Goal: Information Seeking & Learning: Learn about a topic

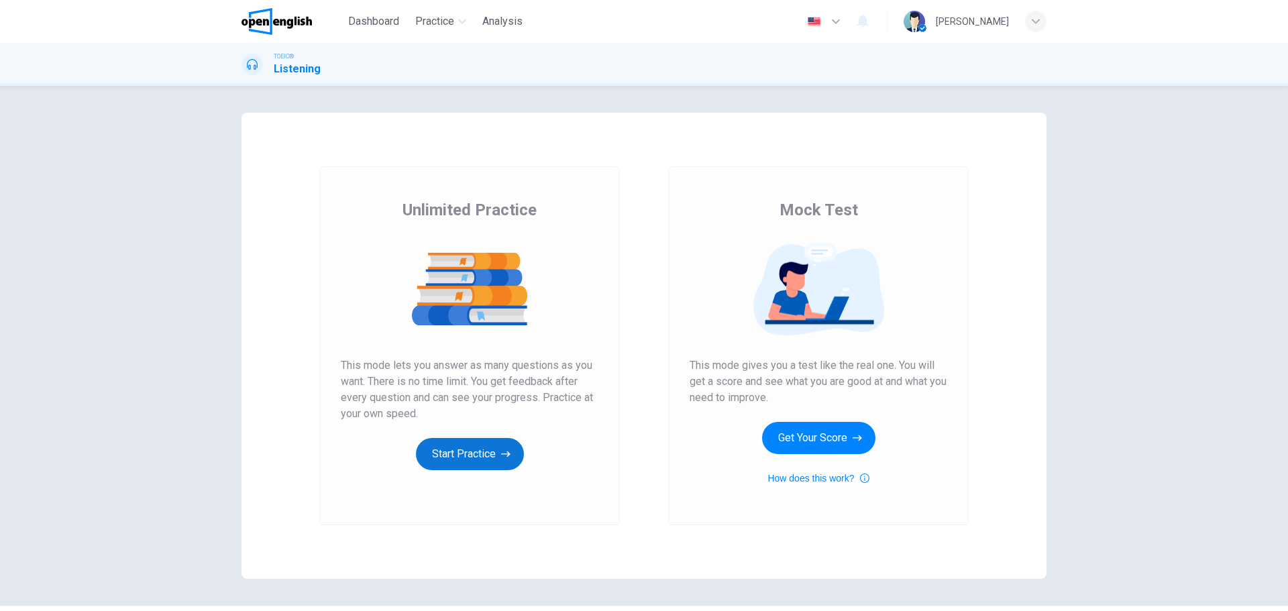
click at [467, 443] on button "Start Practice" at bounding box center [470, 454] width 108 height 32
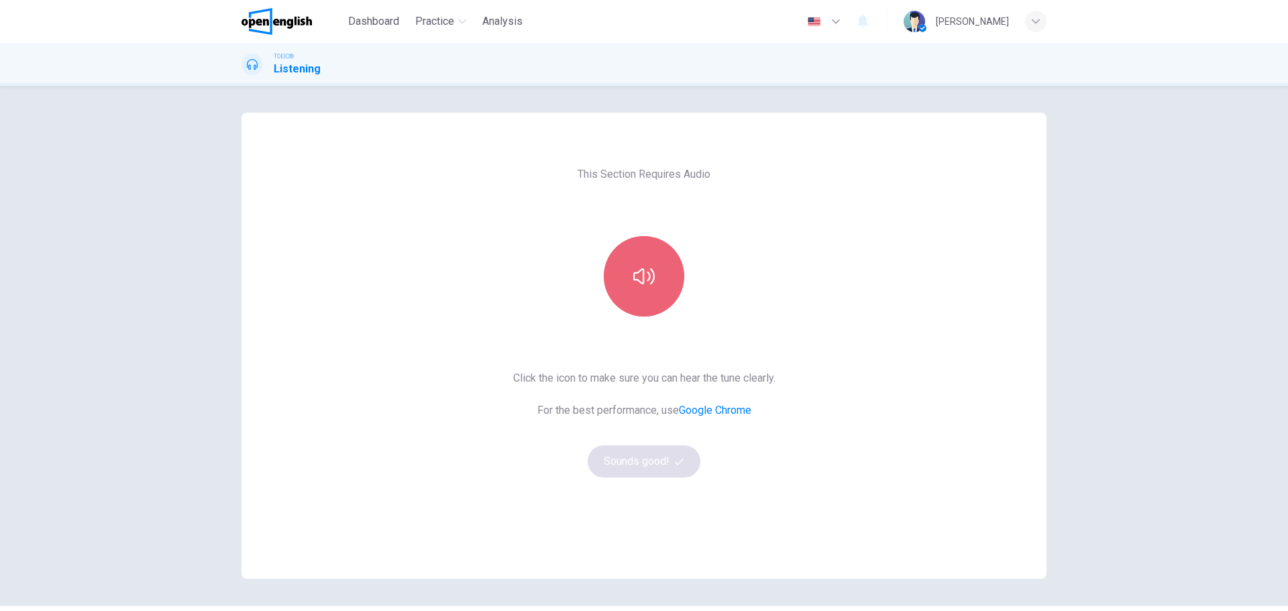
click at [654, 290] on button "button" at bounding box center [644, 276] width 80 height 80
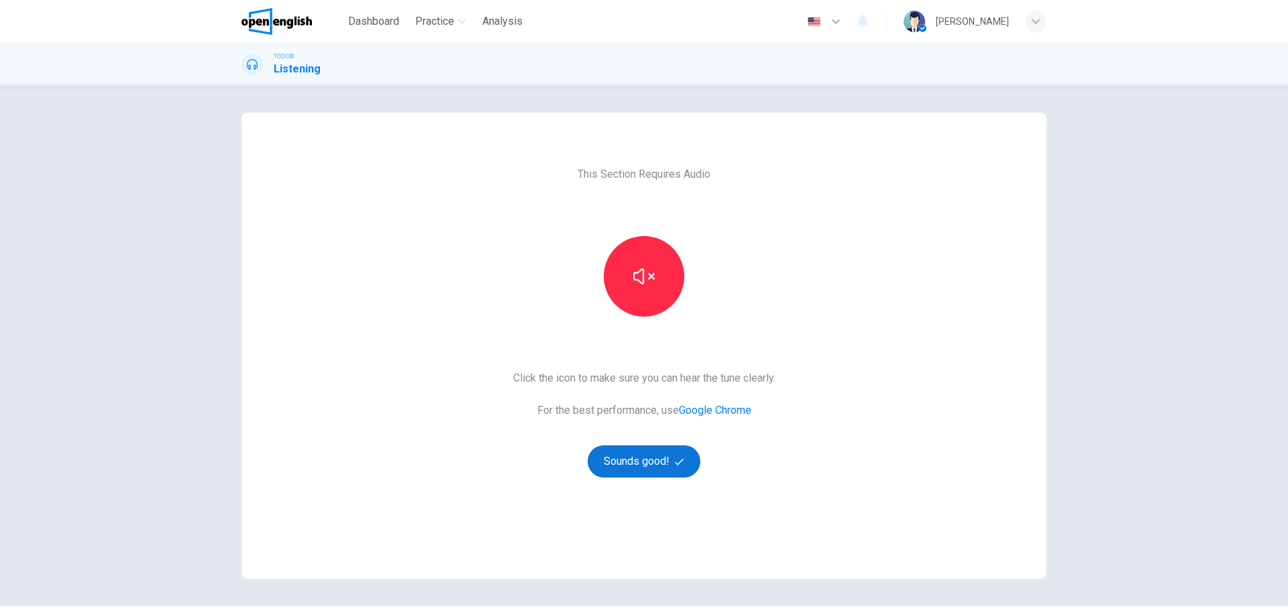
click at [671, 474] on button "Sounds good!" at bounding box center [644, 461] width 113 height 32
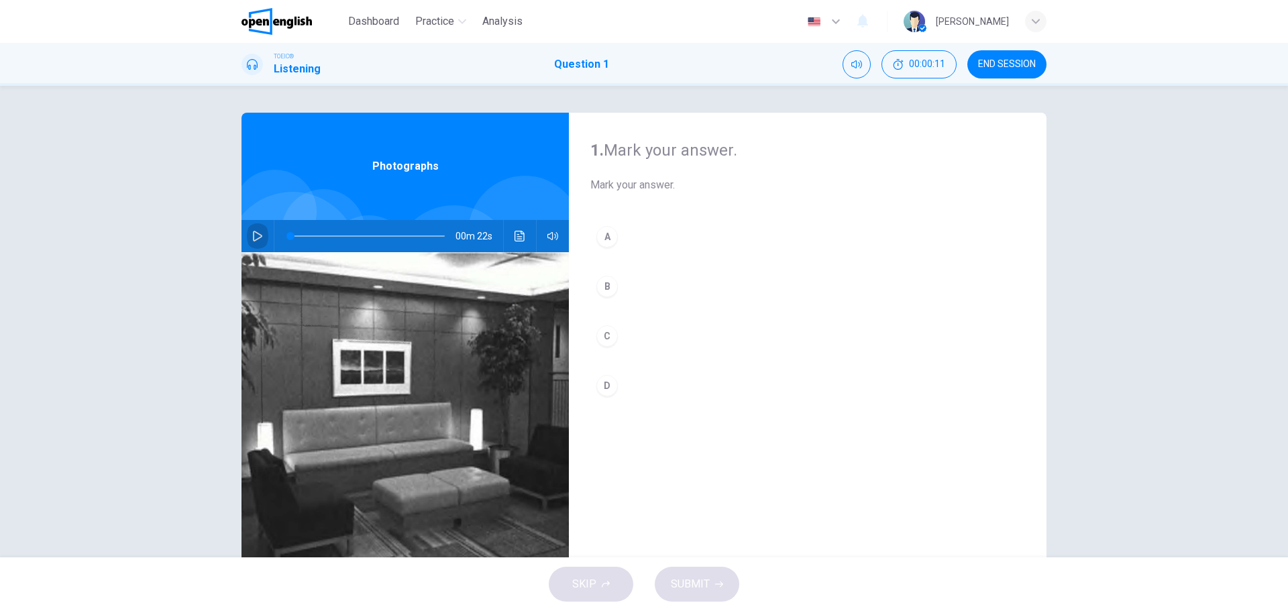
click at [257, 229] on button "button" at bounding box center [257, 236] width 21 height 32
click at [259, 237] on icon "button" at bounding box center [257, 236] width 11 height 11
click at [705, 180] on span "Mark your answer." at bounding box center [807, 185] width 435 height 16
drag, startPoint x: 705, startPoint y: 180, endPoint x: 659, endPoint y: 164, distance: 49.0
click at [706, 180] on span "Mark your answer." at bounding box center [807, 185] width 435 height 16
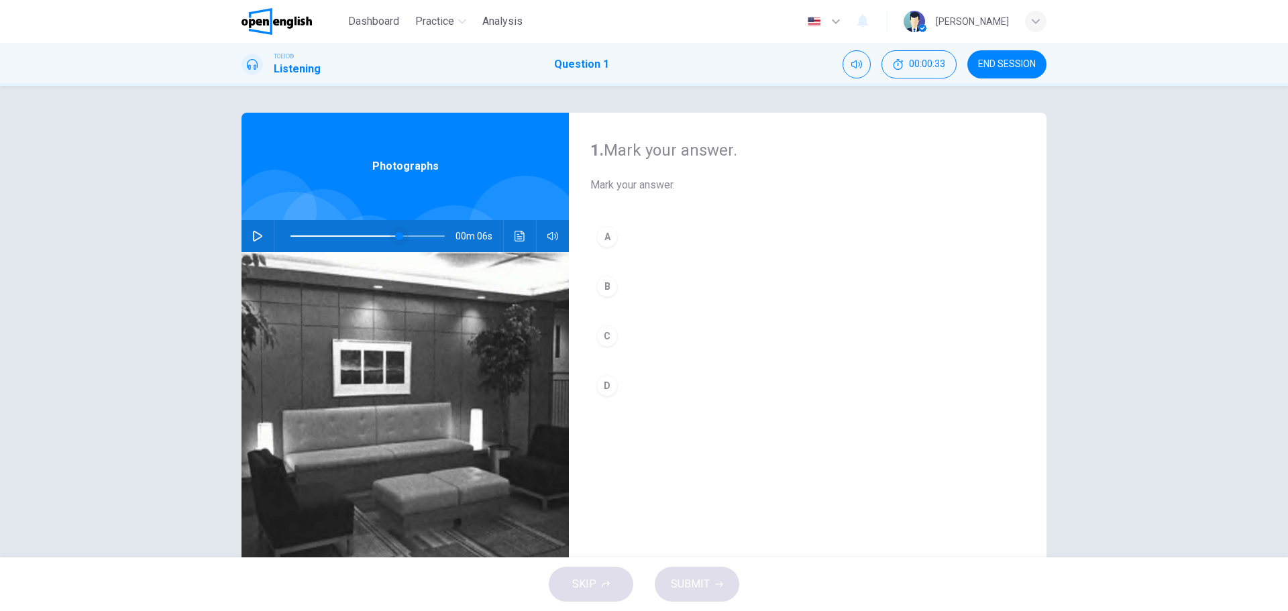
drag, startPoint x: 400, startPoint y: 232, endPoint x: 281, endPoint y: 237, distance: 118.8
click at [395, 237] on span at bounding box center [399, 236] width 8 height 8
click at [253, 232] on icon "button" at bounding box center [257, 236] width 11 height 11
click at [266, 231] on div "00m 17s" at bounding box center [404, 236] width 327 height 32
click at [254, 232] on icon "button" at bounding box center [257, 236] width 11 height 11
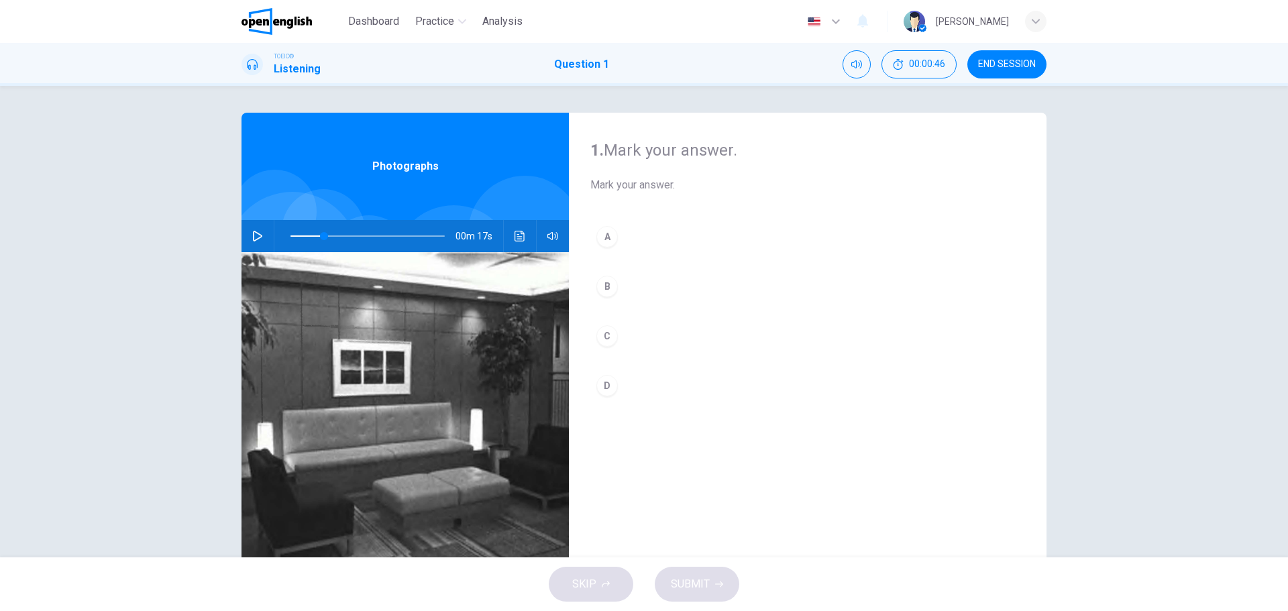
click at [267, 235] on div "00m 17s" at bounding box center [404, 236] width 327 height 32
click at [254, 234] on icon "button" at bounding box center [257, 236] width 11 height 11
click at [254, 235] on icon "button" at bounding box center [257, 236] width 11 height 11
click at [247, 237] on div "00m 13s" at bounding box center [404, 236] width 327 height 32
click at [248, 239] on button "button" at bounding box center [257, 236] width 21 height 32
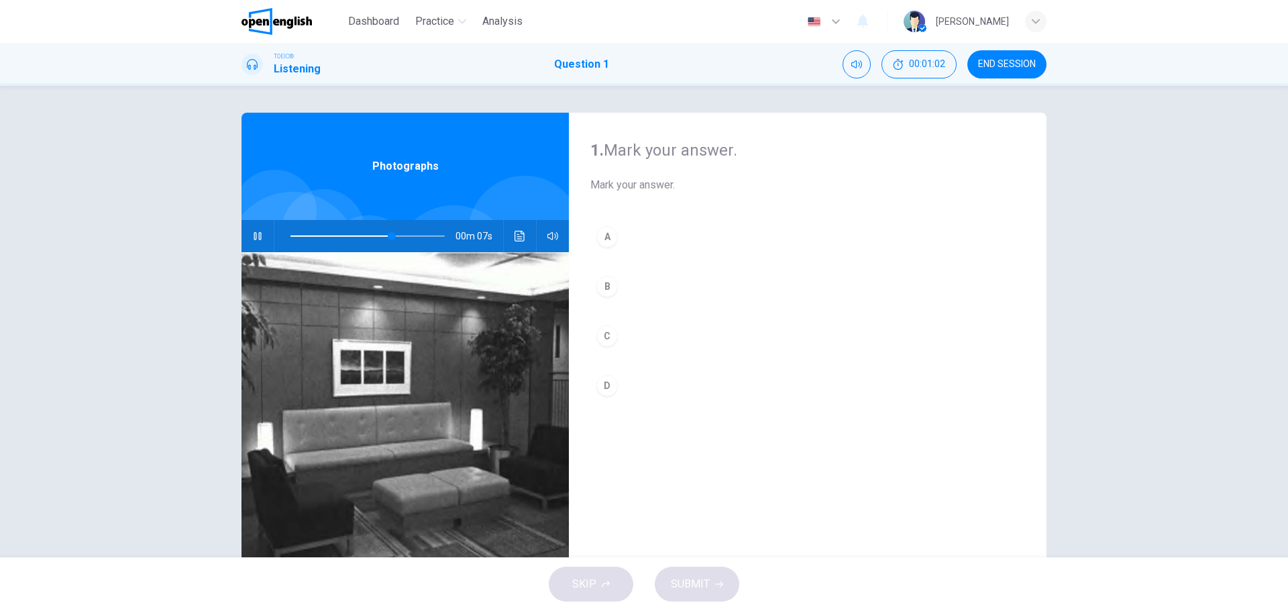
click at [254, 239] on icon "button" at bounding box center [257, 236] width 7 height 8
click at [258, 227] on button "button" at bounding box center [257, 236] width 21 height 32
click at [255, 229] on button "button" at bounding box center [257, 236] width 21 height 32
click at [596, 330] on div "C" at bounding box center [606, 335] width 21 height 21
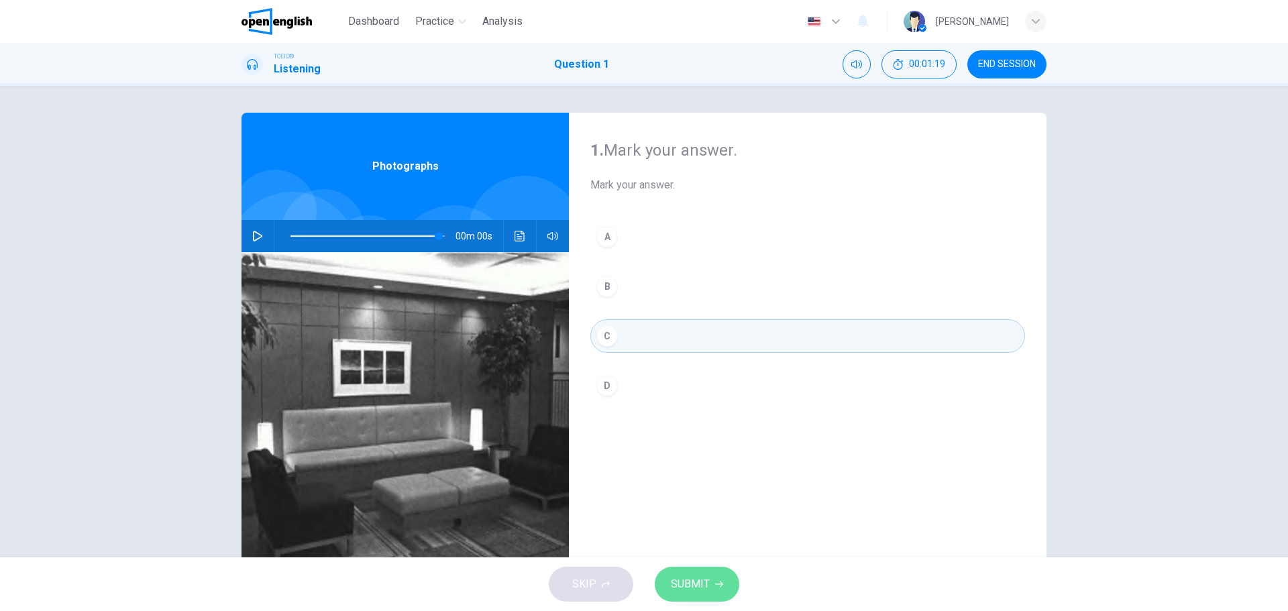
click at [696, 585] on span "SUBMIT" at bounding box center [690, 584] width 39 height 19
type input "**"
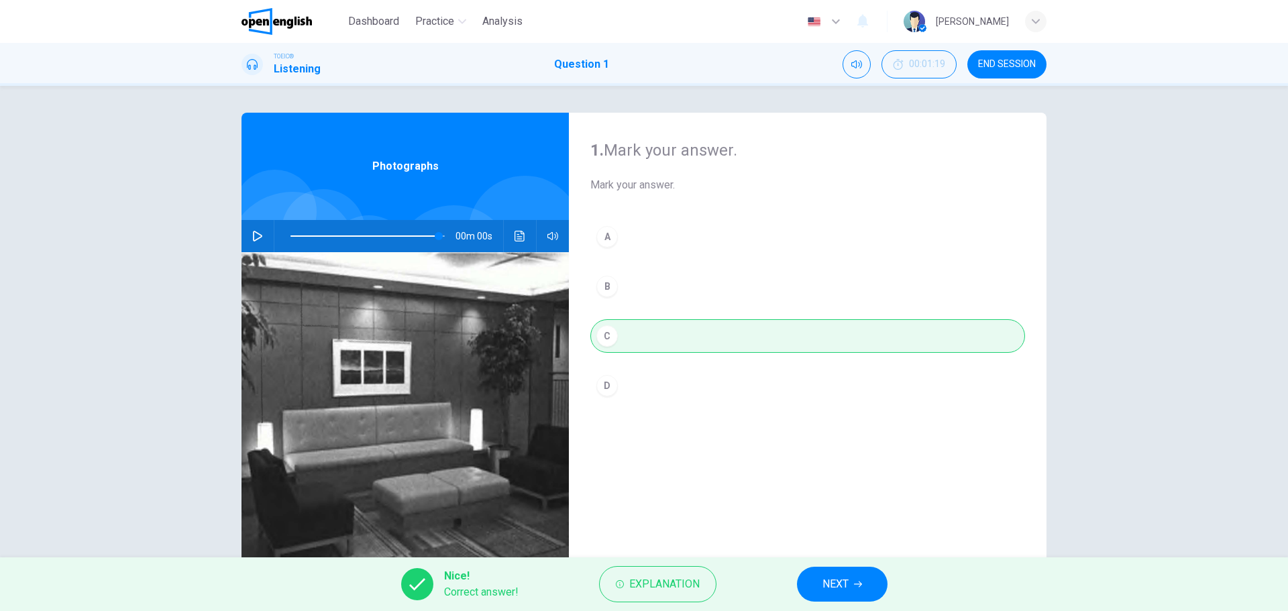
click at [812, 580] on button "NEXT" at bounding box center [842, 584] width 91 height 35
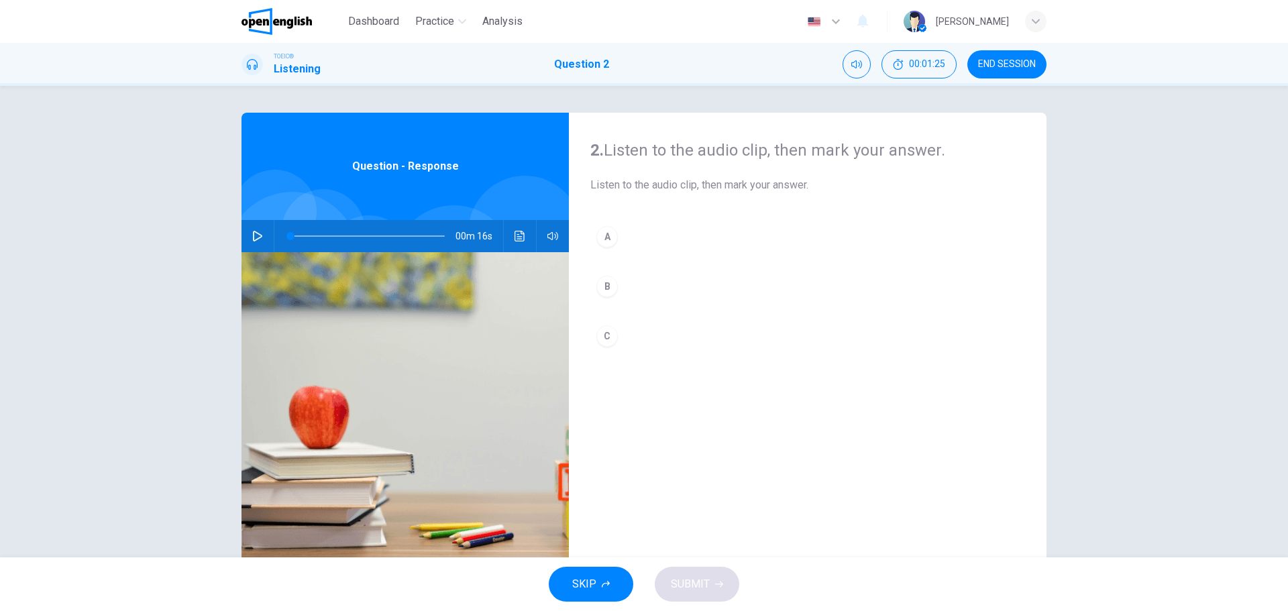
click at [256, 242] on button "button" at bounding box center [257, 236] width 21 height 32
drag, startPoint x: 314, startPoint y: 235, endPoint x: 260, endPoint y: 237, distance: 54.4
click at [270, 236] on div "00m 14s" at bounding box center [404, 236] width 327 height 32
click at [254, 237] on icon "button" at bounding box center [257, 236] width 11 height 11
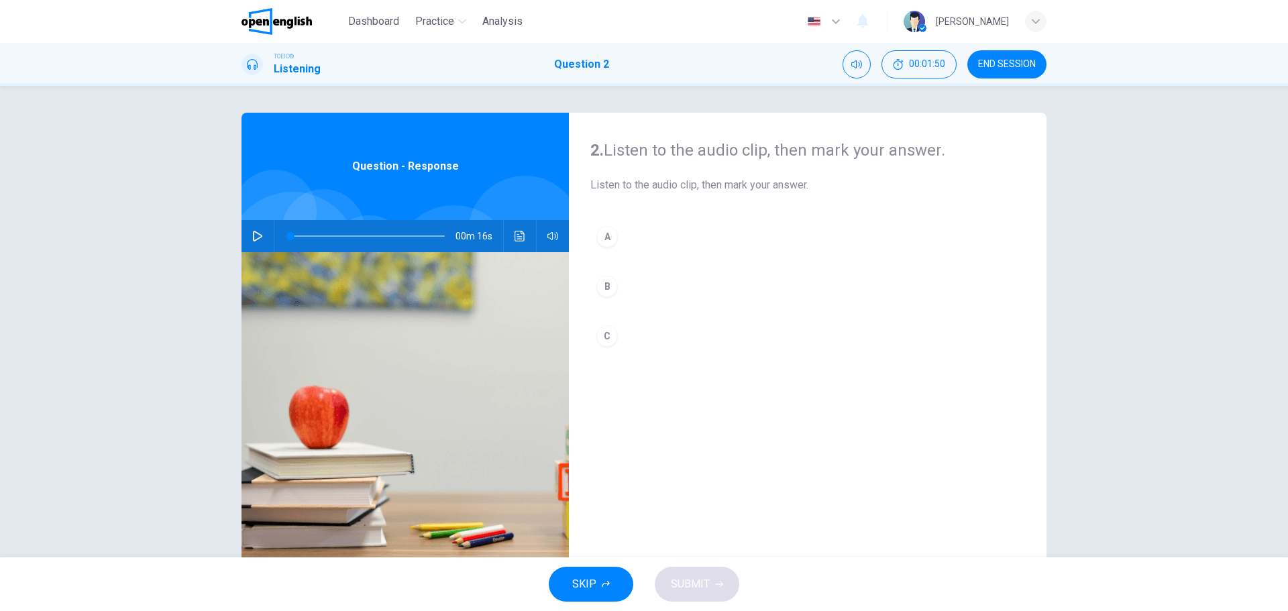
drag, startPoint x: 234, startPoint y: 228, endPoint x: 242, endPoint y: 231, distance: 8.7
click at [235, 227] on div "2. Listen to the audio clip, then [PERSON_NAME] your answer. Listen to the audi…" at bounding box center [644, 346] width 848 height 466
click at [252, 234] on icon "button" at bounding box center [257, 236] width 11 height 11
drag, startPoint x: 304, startPoint y: 232, endPoint x: 268, endPoint y: 220, distance: 38.2
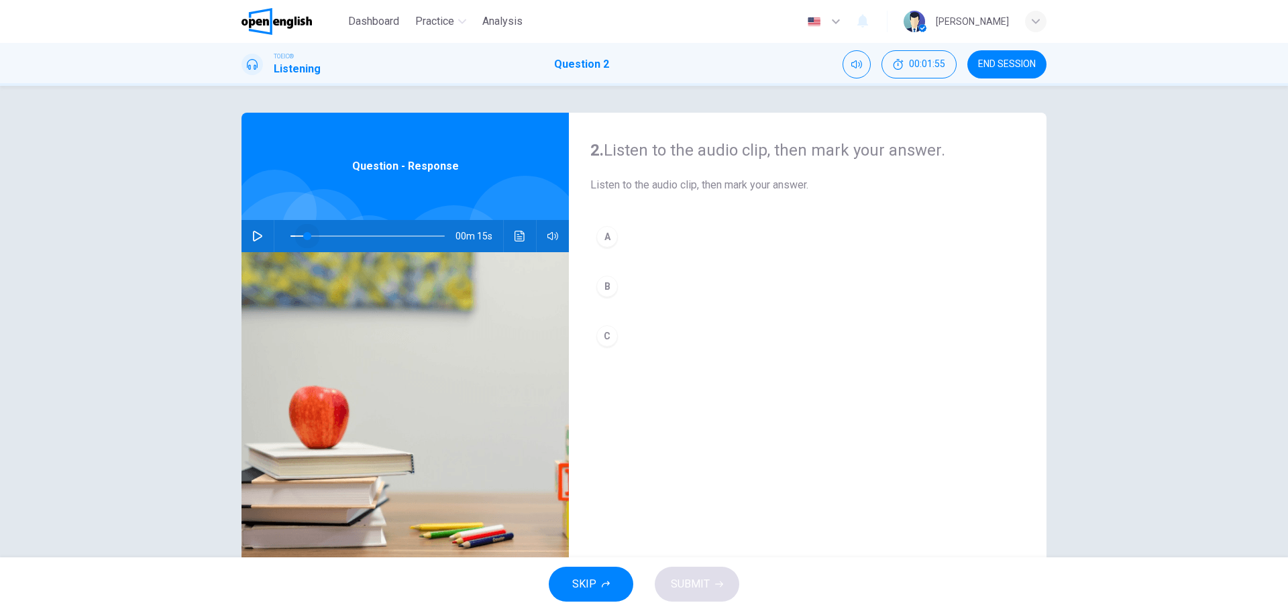
click at [268, 220] on div "00m 15s" at bounding box center [404, 236] width 327 height 32
click at [254, 241] on button "button" at bounding box center [257, 236] width 21 height 32
click at [260, 232] on button "button" at bounding box center [257, 236] width 21 height 32
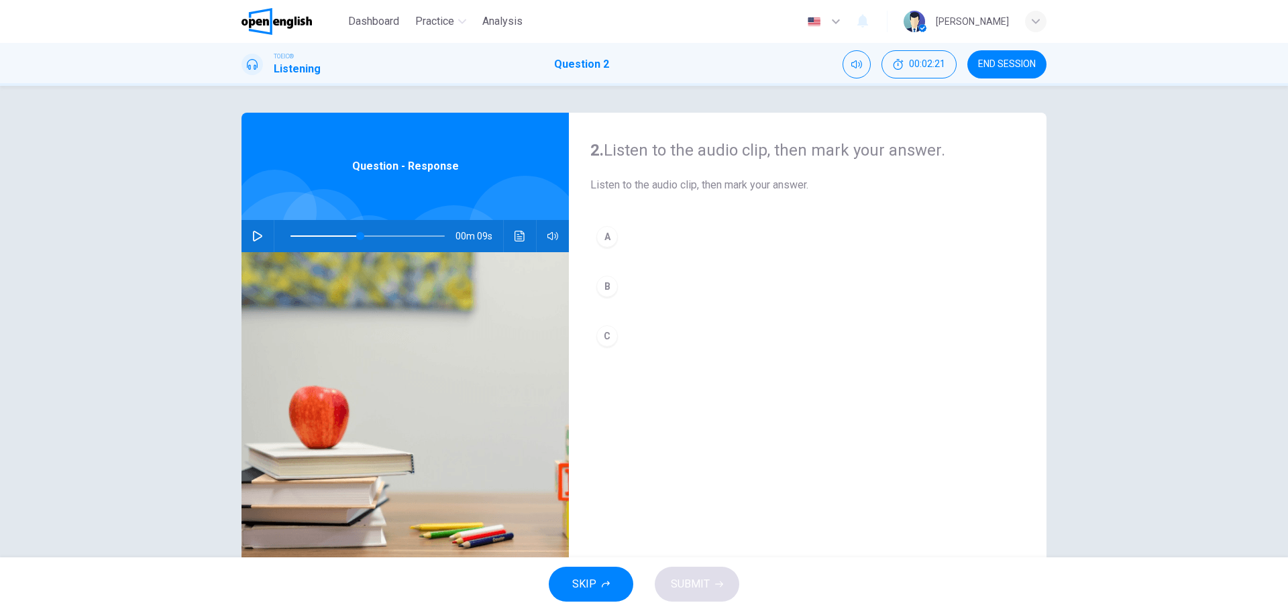
click at [605, 236] on div "A" at bounding box center [606, 236] width 21 height 21
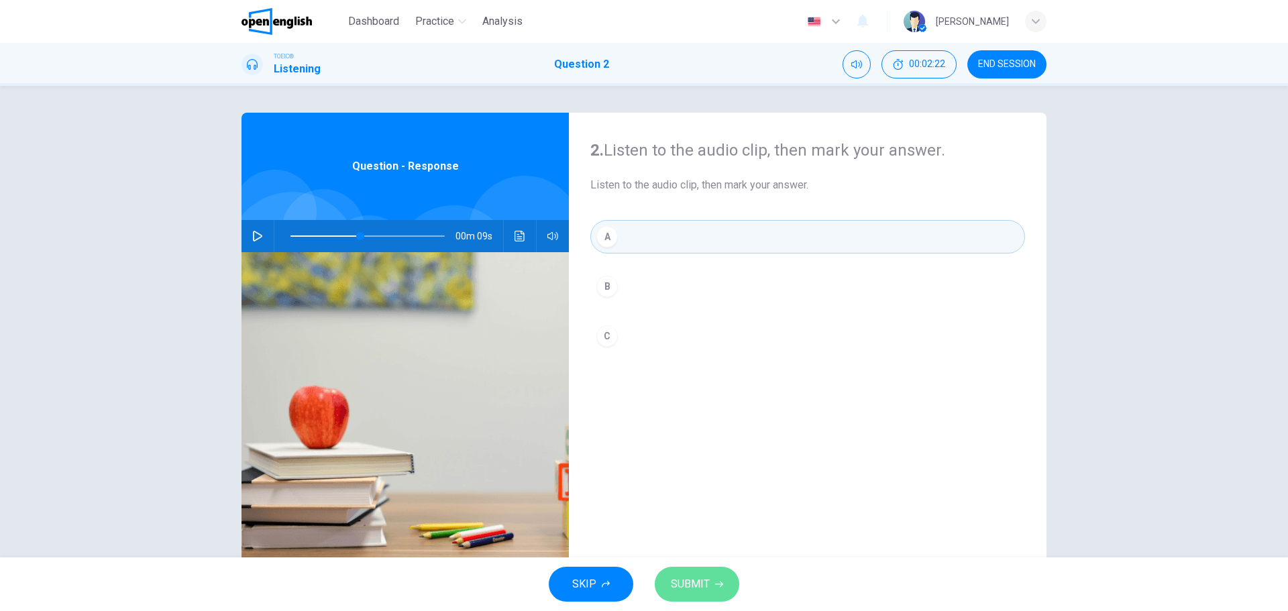
click at [690, 577] on span "SUBMIT" at bounding box center [690, 584] width 39 height 19
type input "**"
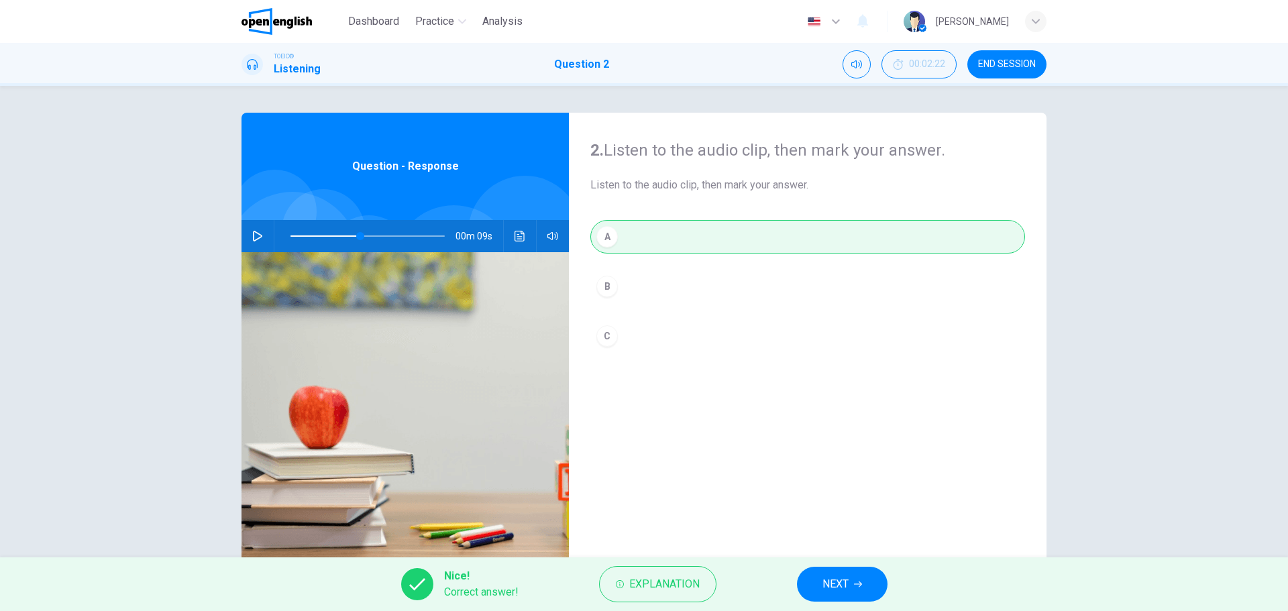
click at [838, 575] on span "NEXT" at bounding box center [835, 584] width 26 height 19
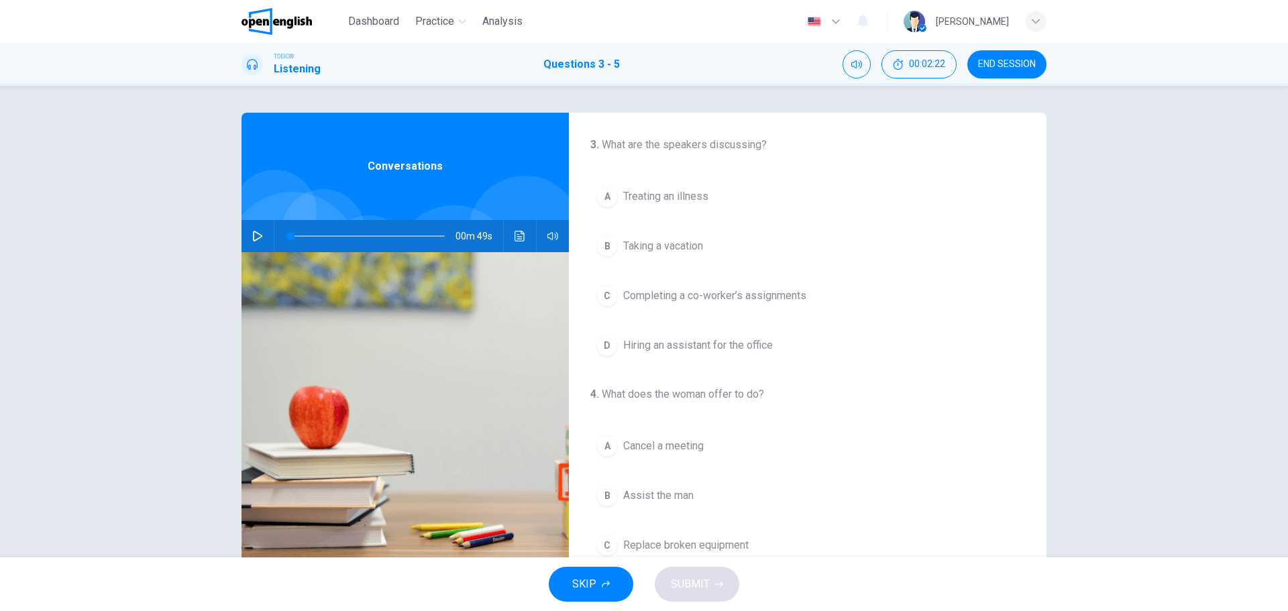
click at [267, 232] on div "00m 49s" at bounding box center [404, 236] width 327 height 32
click at [252, 236] on icon "button" at bounding box center [257, 236] width 11 height 11
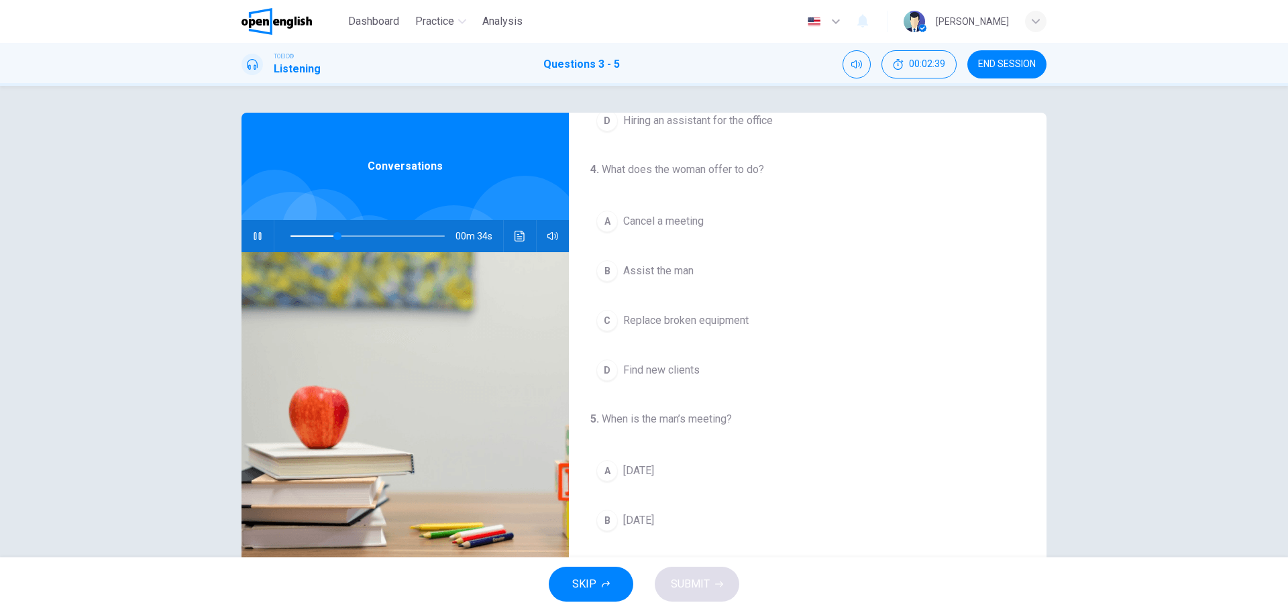
scroll to position [307, 0]
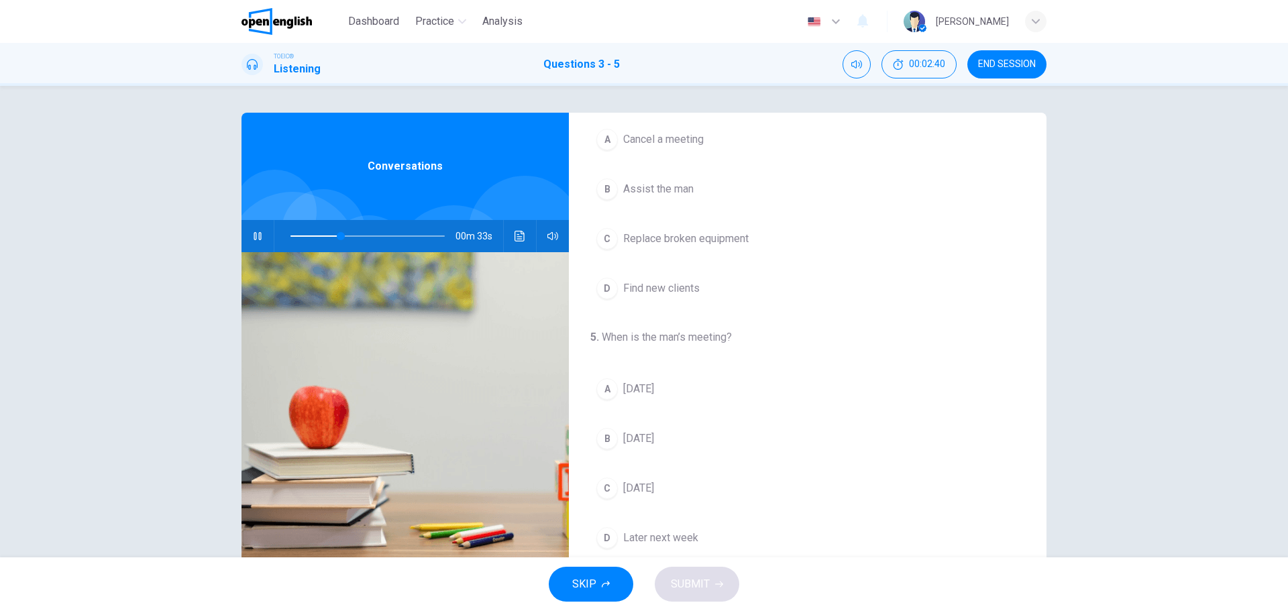
click at [648, 442] on span "[DATE]" at bounding box center [638, 439] width 31 height 16
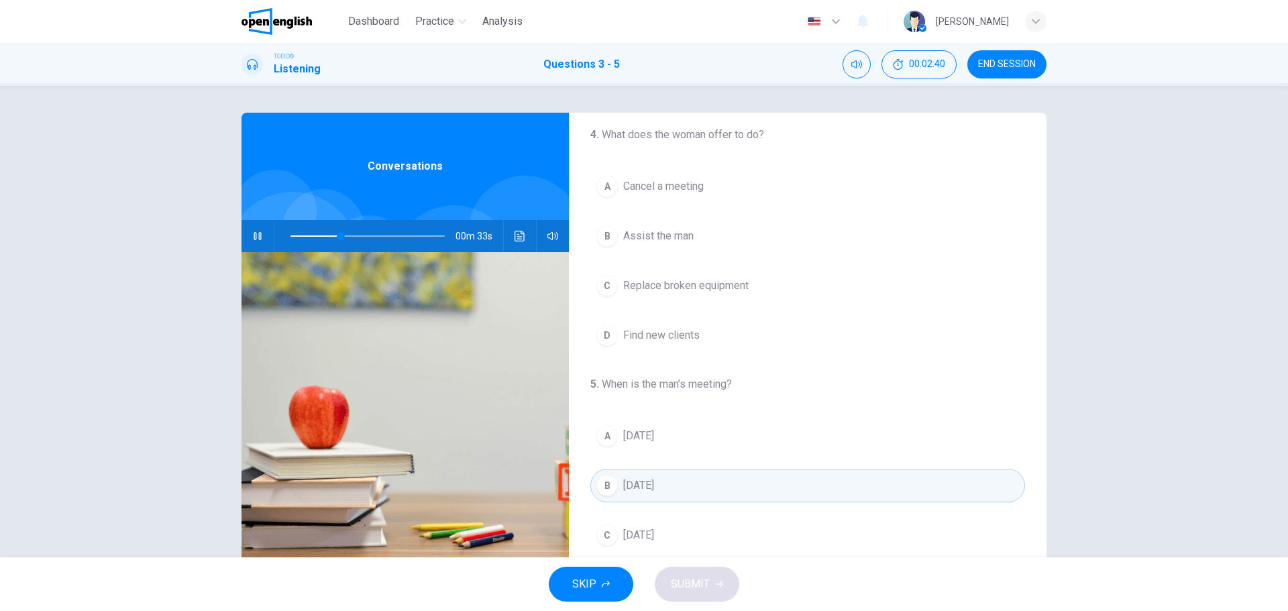
scroll to position [0, 0]
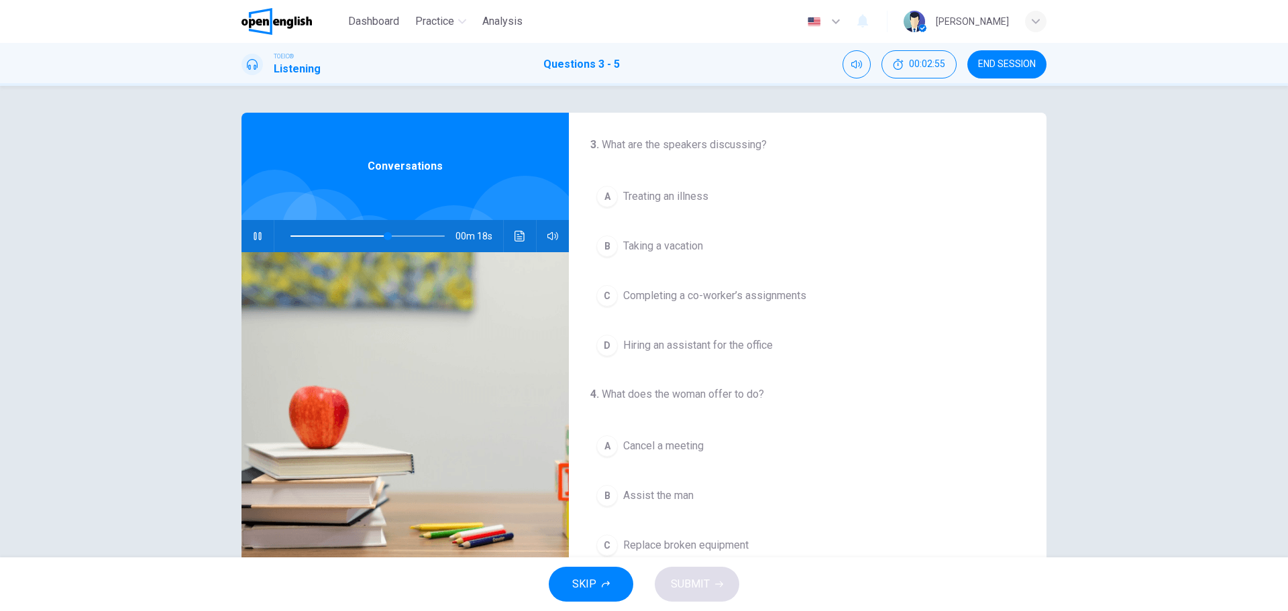
drag, startPoint x: 311, startPoint y: 243, endPoint x: 178, endPoint y: 227, distance: 133.8
click at [178, 227] on div "3 . What are the speakers discussing? A Treating an illness B Taking a vacation…" at bounding box center [644, 322] width 1288 height 472
click at [520, 247] on button "Click to see the audio transcription" at bounding box center [519, 236] width 21 height 32
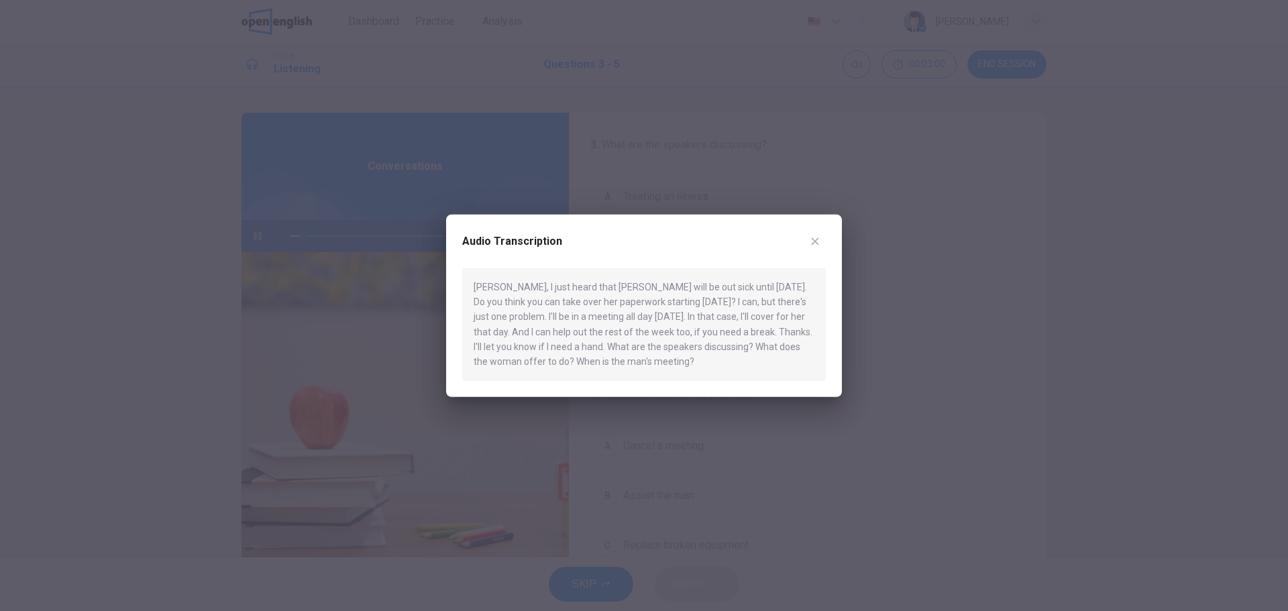
drag, startPoint x: 551, startPoint y: 288, endPoint x: 647, endPoint y: 288, distance: 95.9
click at [645, 288] on div "[PERSON_NAME], I just heard that [PERSON_NAME] will be out sick until [DATE]. D…" at bounding box center [644, 324] width 364 height 113
click at [657, 290] on div "[PERSON_NAME], I just heard that [PERSON_NAME] will be out sick until [DATE]. D…" at bounding box center [644, 324] width 364 height 113
click at [816, 233] on button "button" at bounding box center [814, 240] width 21 height 21
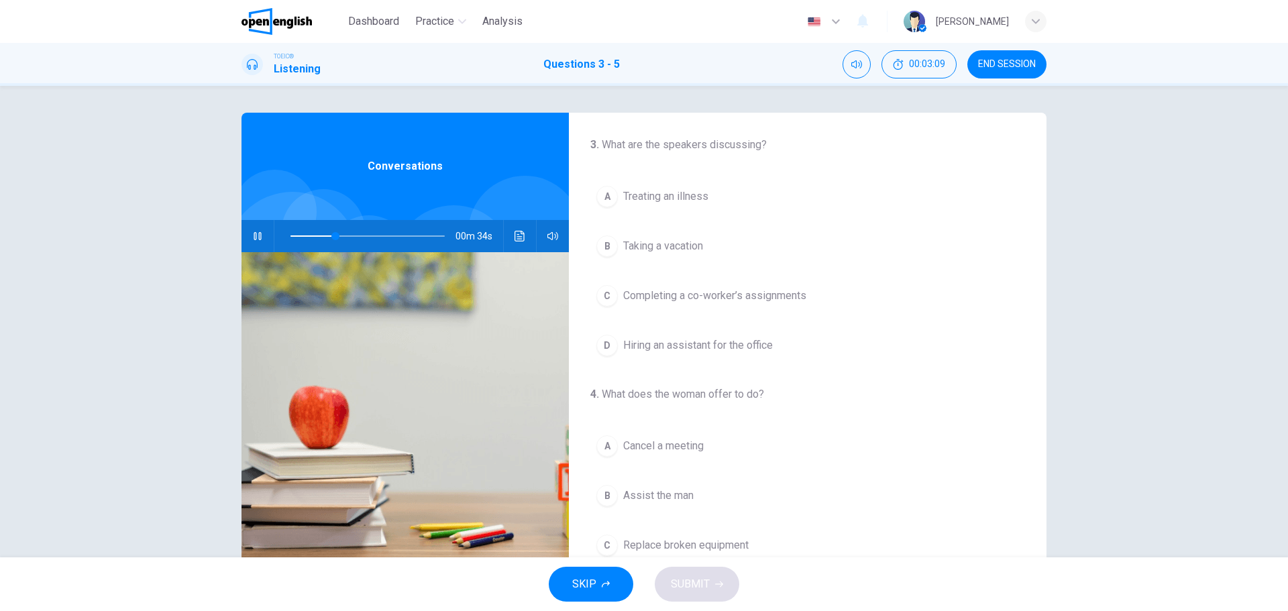
click at [252, 233] on icon "button" at bounding box center [257, 236] width 11 height 11
click at [663, 193] on span "Treating an illness" at bounding box center [665, 196] width 85 height 16
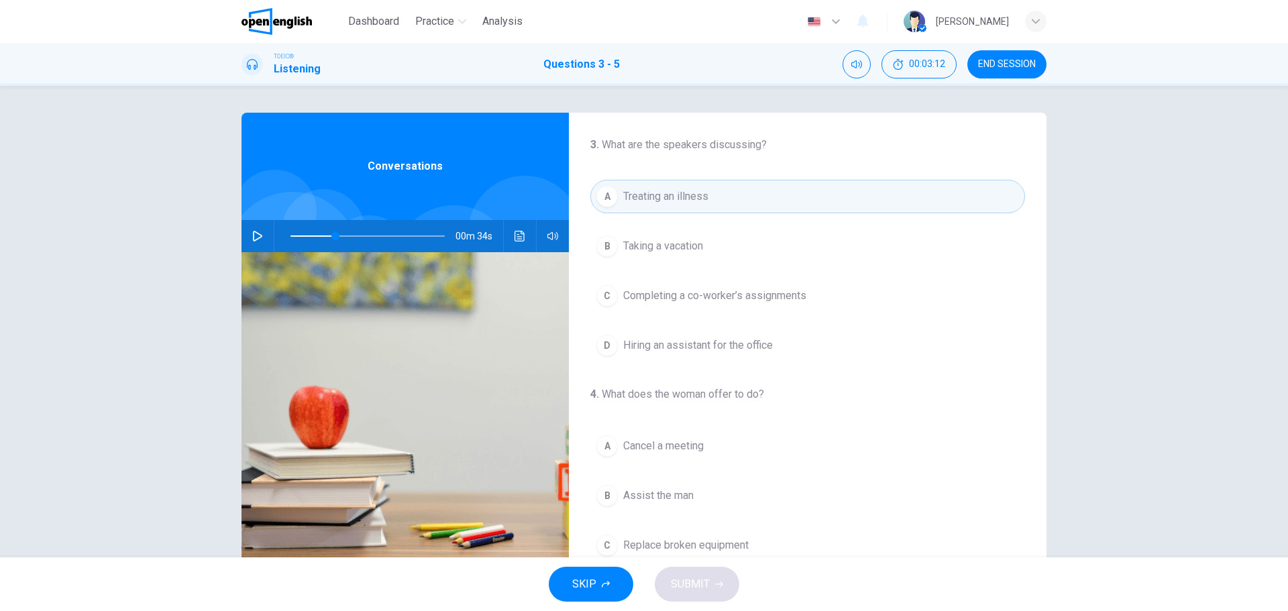
scroll to position [67, 0]
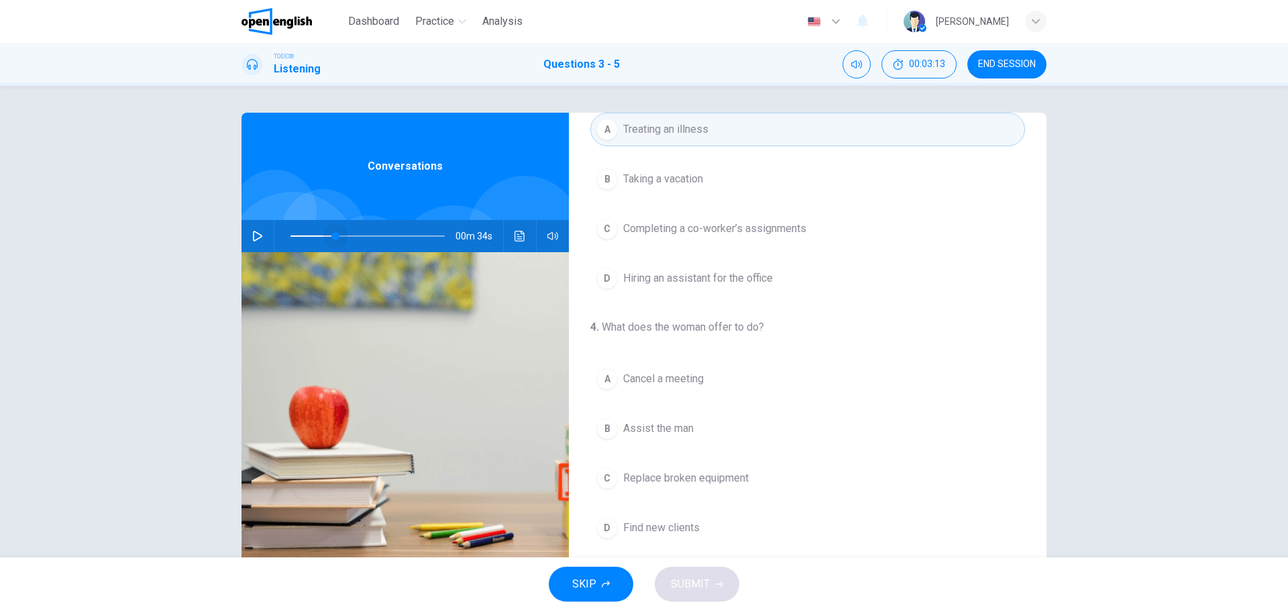
drag, startPoint x: 333, startPoint y: 235, endPoint x: 275, endPoint y: 232, distance: 57.8
click at [331, 232] on span at bounding box center [335, 236] width 8 height 8
click at [261, 228] on button "button" at bounding box center [257, 236] width 21 height 32
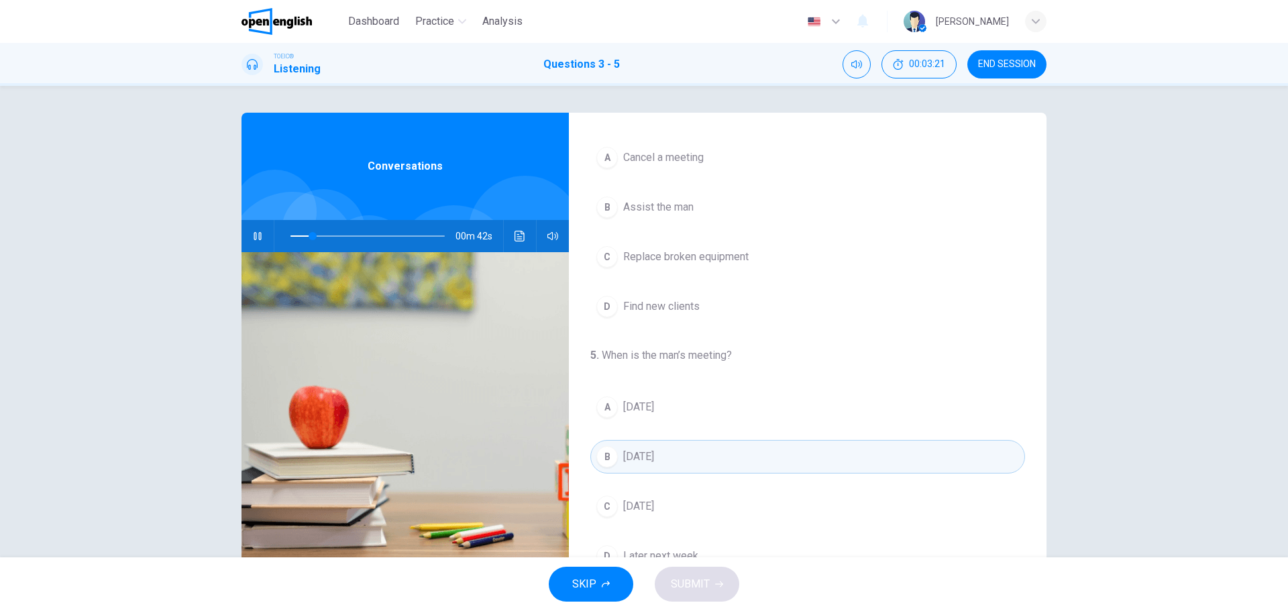
scroll to position [307, 0]
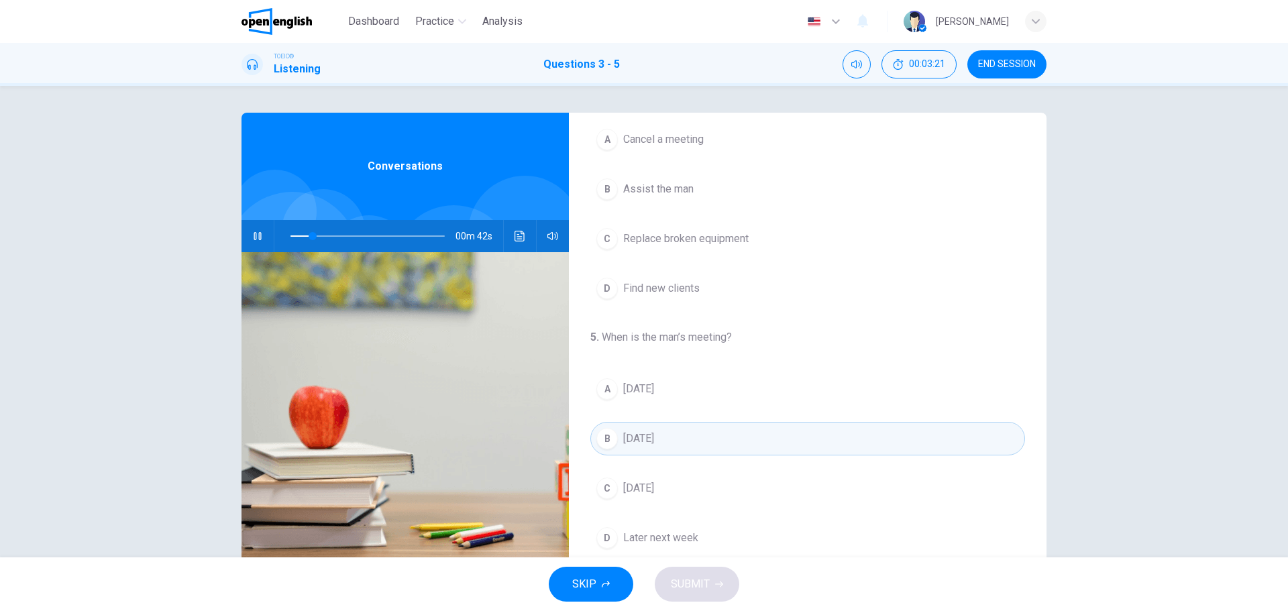
click at [696, 478] on button "C [DATE]" at bounding box center [807, 489] width 435 height 34
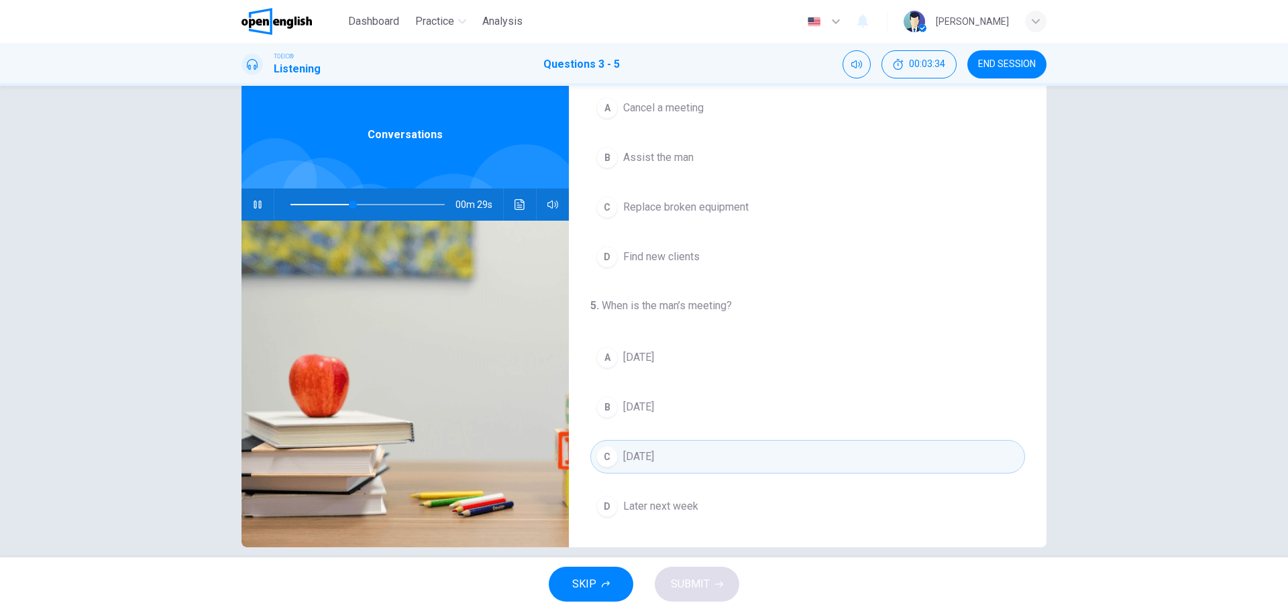
scroll to position [48, 0]
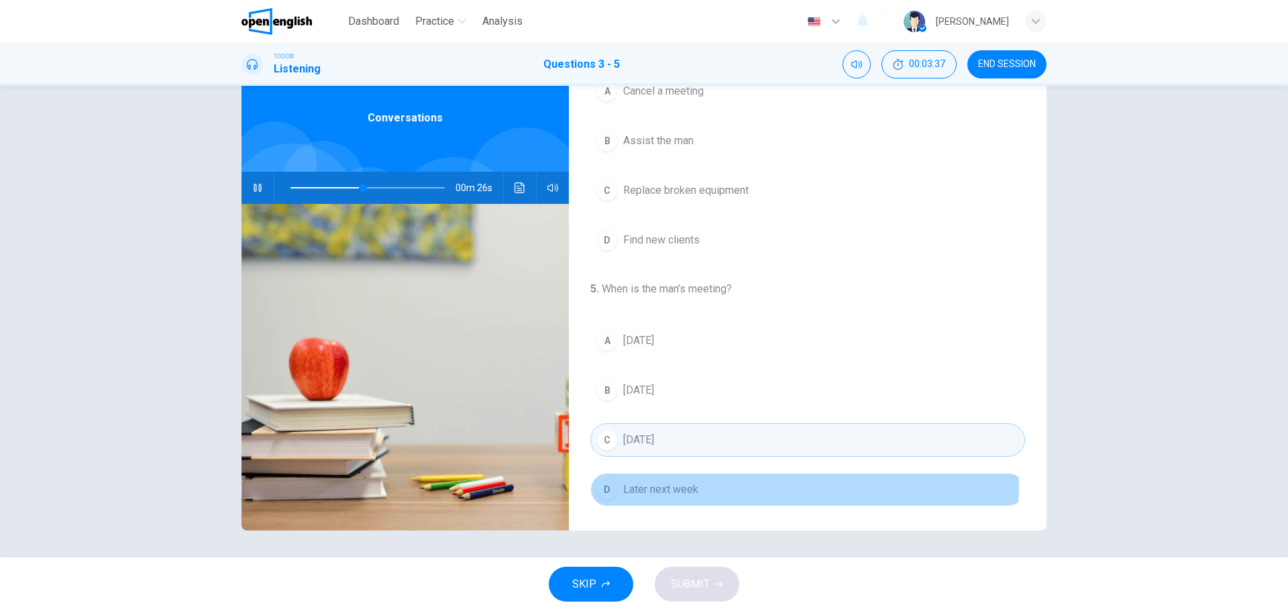
click at [646, 482] on span "Later next week" at bounding box center [660, 490] width 75 height 16
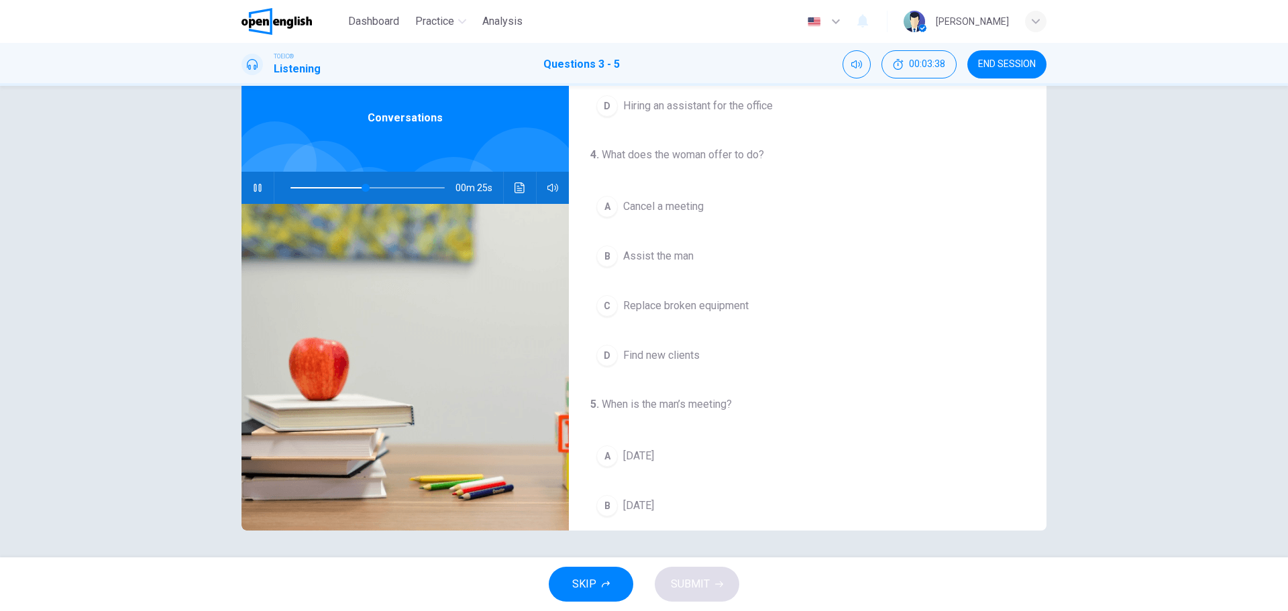
scroll to position [172, 0]
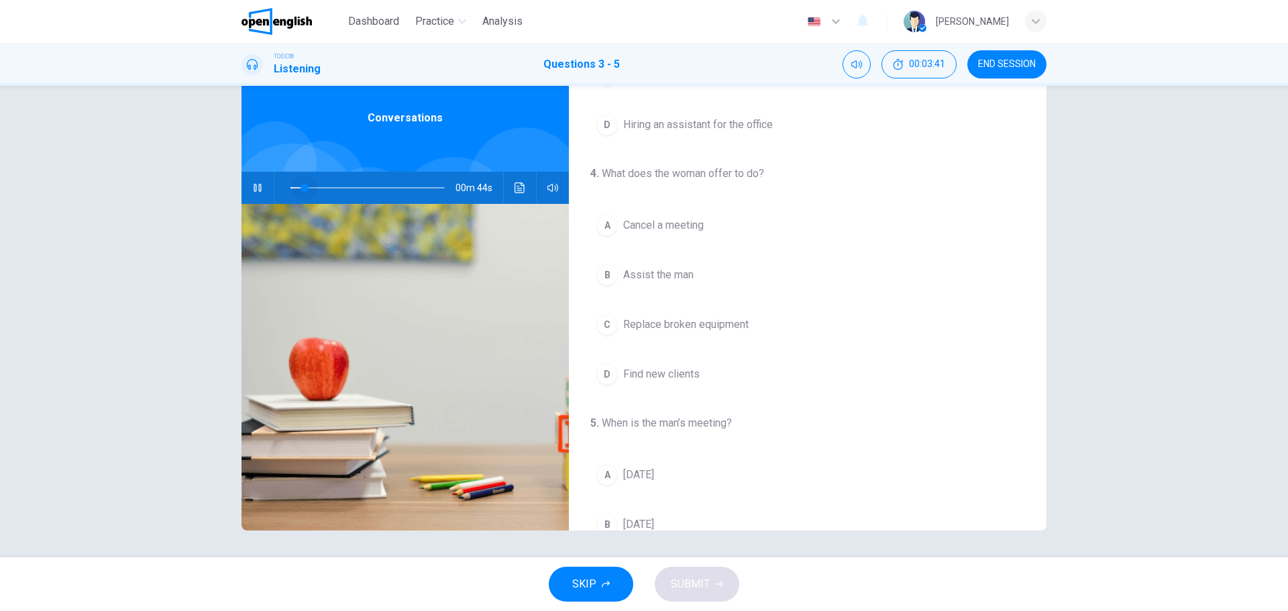
drag, startPoint x: 301, startPoint y: 189, endPoint x: 290, endPoint y: 183, distance: 12.3
click at [290, 183] on span at bounding box center [367, 187] width 154 height 19
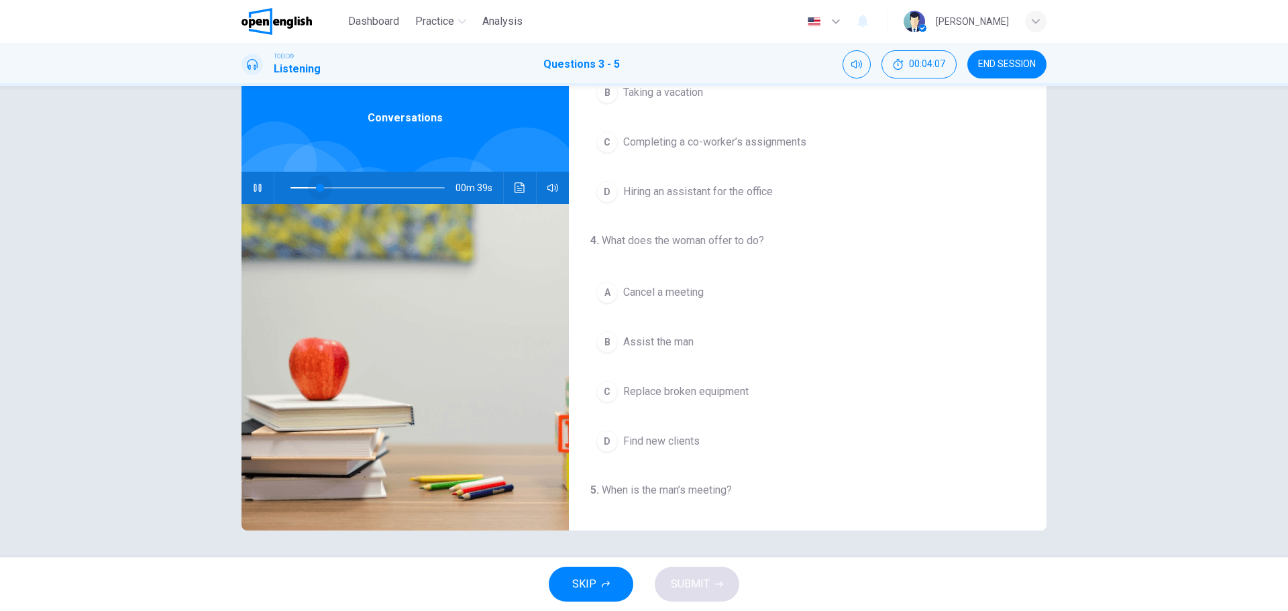
drag, startPoint x: 316, startPoint y: 180, endPoint x: 296, endPoint y: 185, distance: 20.0
click at [300, 184] on span at bounding box center [367, 187] width 154 height 19
click at [316, 185] on span at bounding box center [320, 188] width 8 height 8
click at [260, 188] on button "button" at bounding box center [257, 188] width 21 height 32
click at [663, 342] on span "Assist the man" at bounding box center [658, 342] width 70 height 16
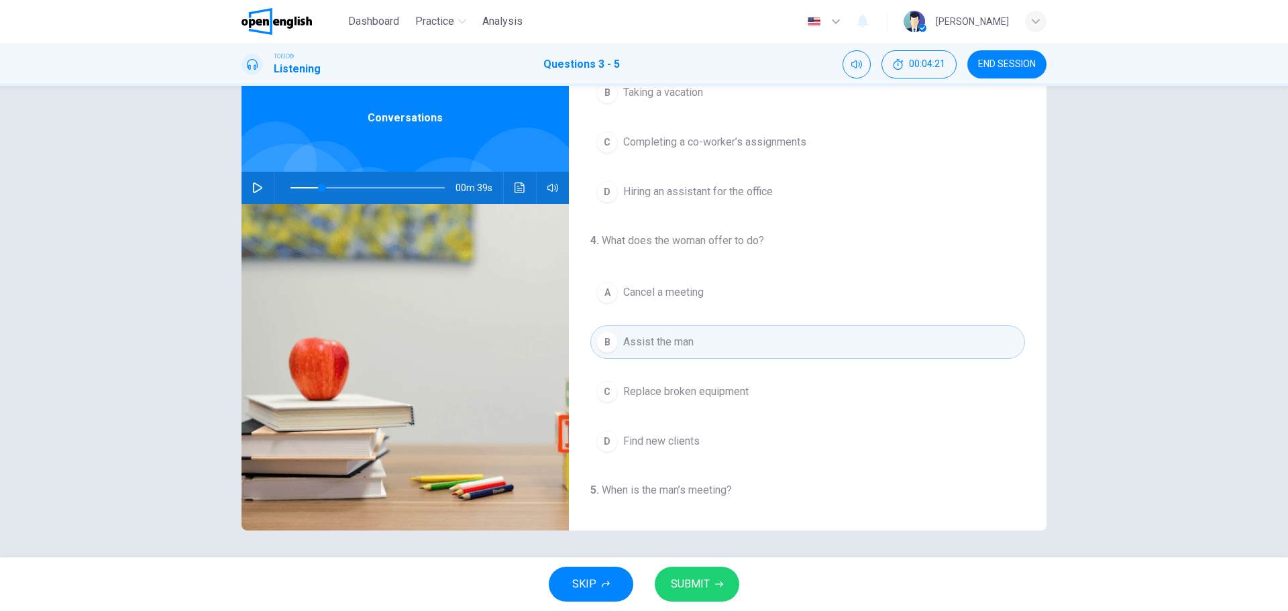
click at [712, 586] on button "SUBMIT" at bounding box center [697, 584] width 85 height 35
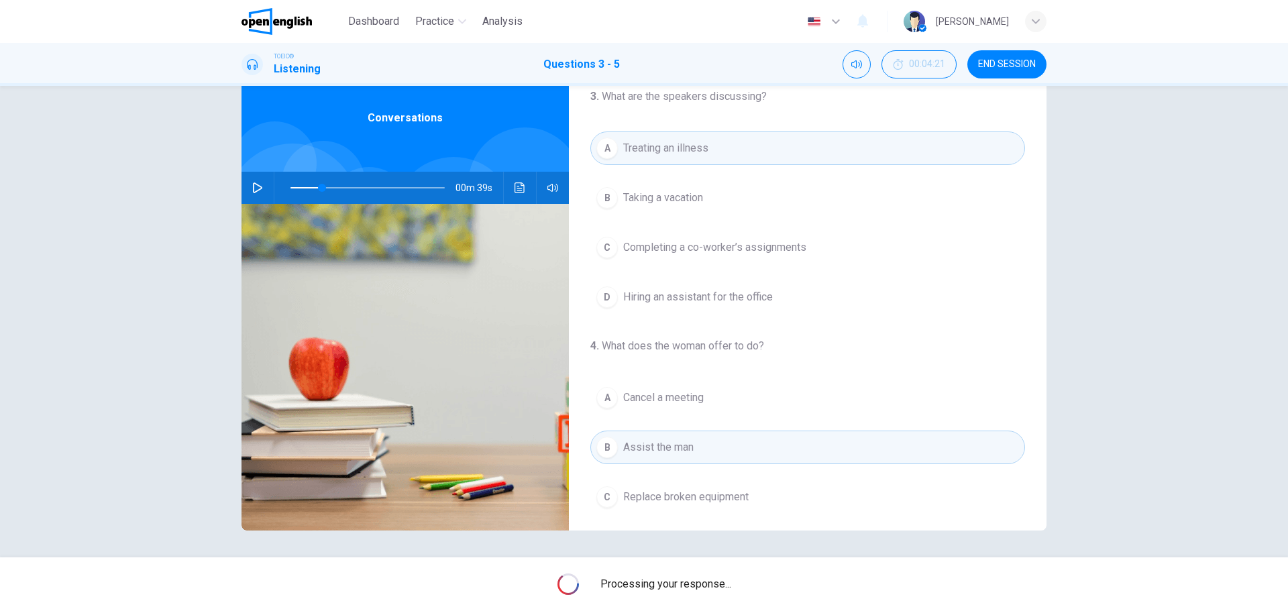
type input "**"
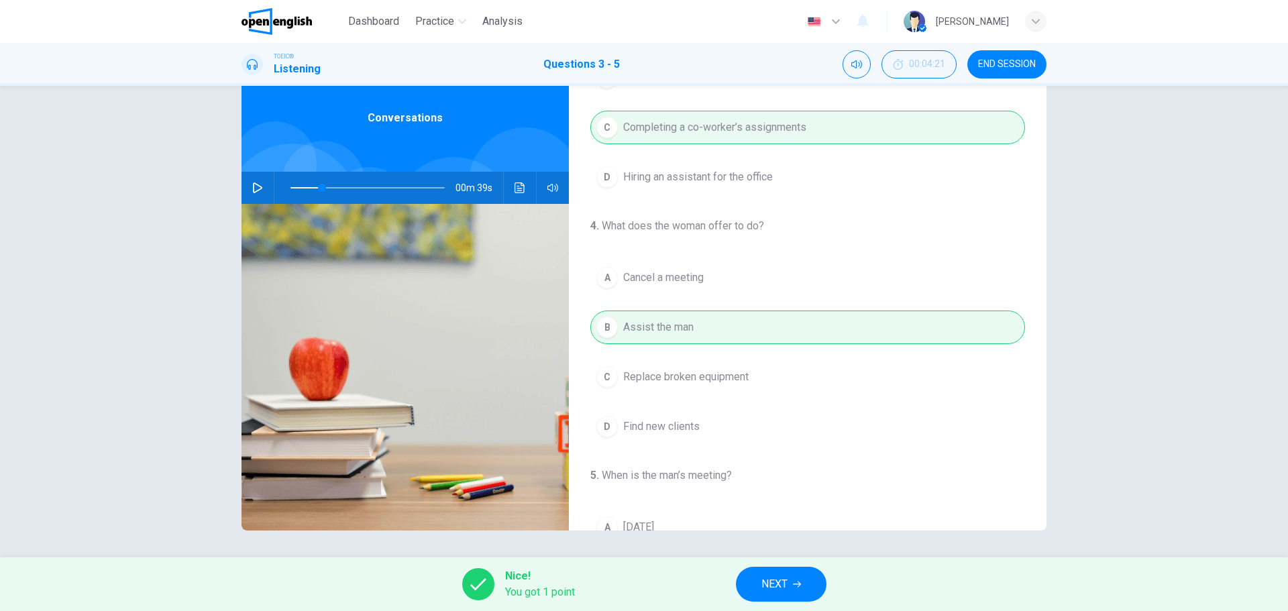
scroll to position [134, 0]
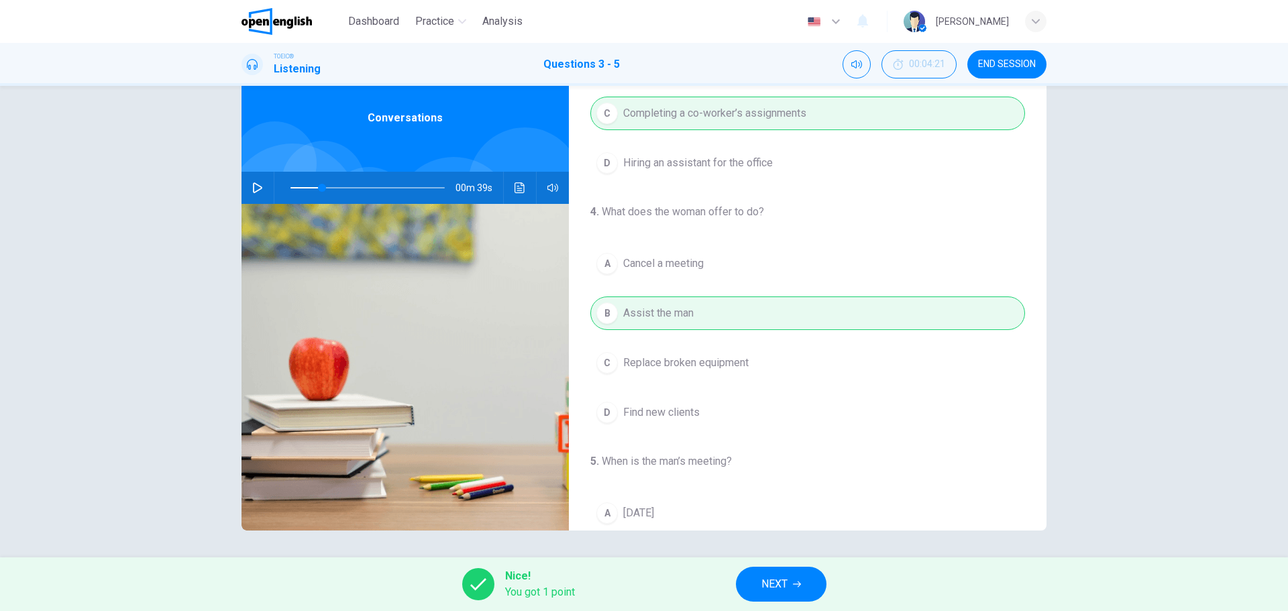
click at [755, 566] on div "Nice! You got 1 point NEXT" at bounding box center [644, 584] width 1288 height 54
click at [763, 572] on button "NEXT" at bounding box center [781, 584] width 91 height 35
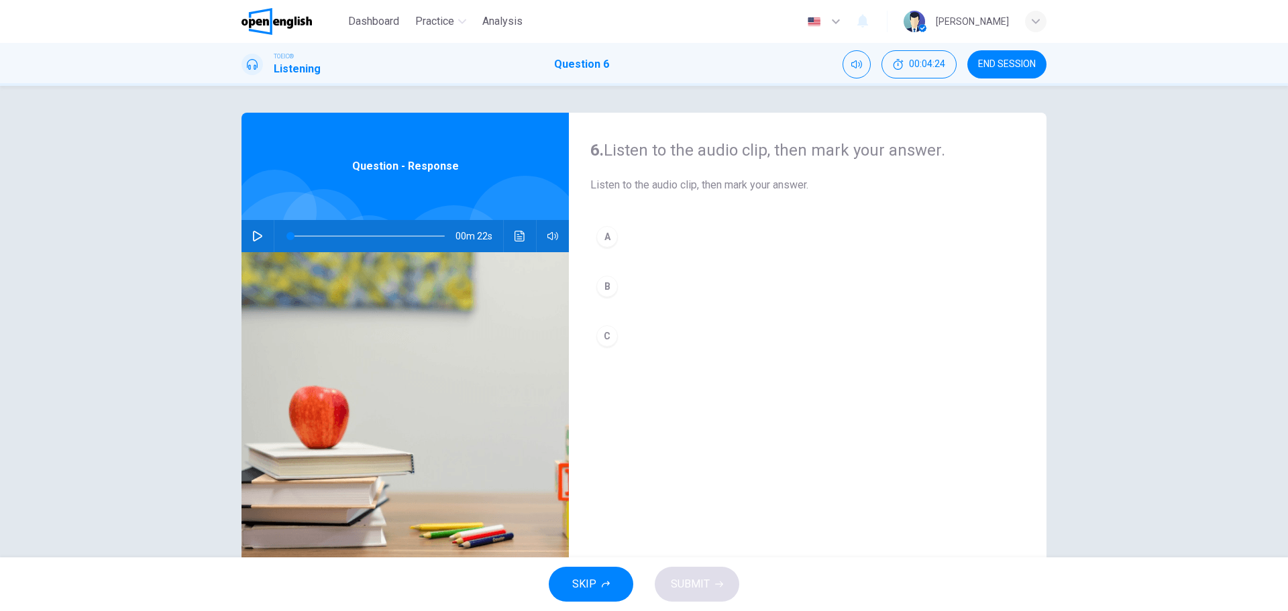
click at [260, 232] on button "button" at bounding box center [257, 236] width 21 height 32
drag, startPoint x: 303, startPoint y: 238, endPoint x: 250, endPoint y: 241, distance: 53.8
click at [250, 241] on div "00m 20s" at bounding box center [404, 236] width 327 height 32
click at [248, 232] on button "button" at bounding box center [257, 236] width 21 height 32
drag, startPoint x: 270, startPoint y: 231, endPoint x: 252, endPoint y: 229, distance: 19.0
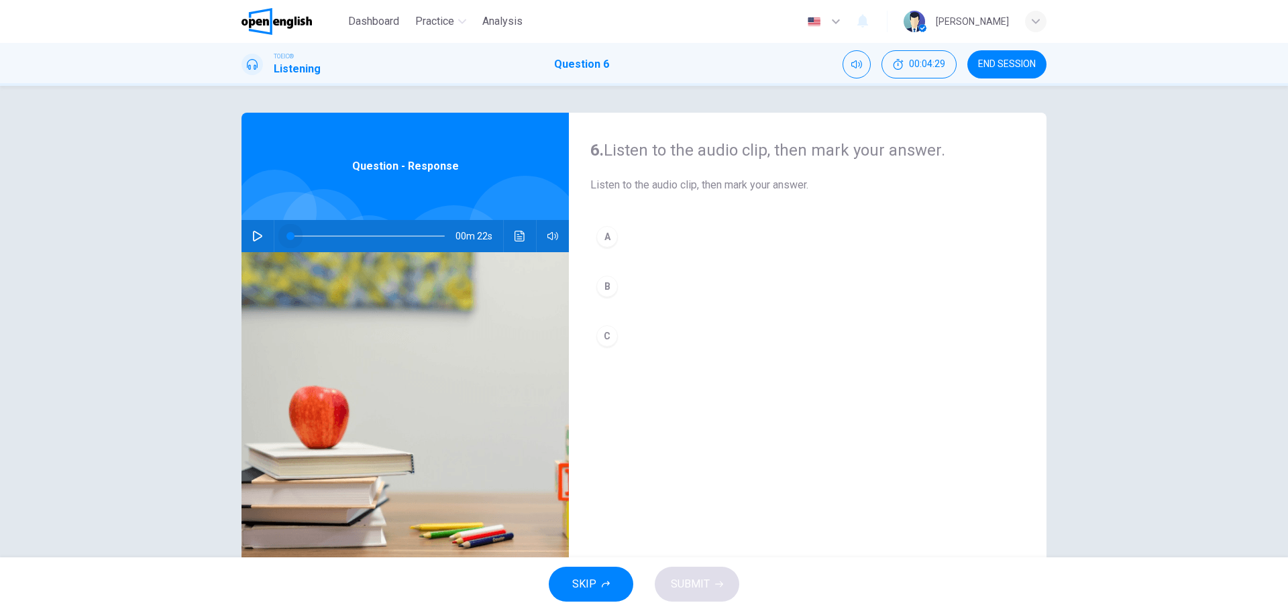
click at [252, 229] on div "00m 22s" at bounding box center [404, 236] width 327 height 32
click at [251, 229] on button "button" at bounding box center [257, 236] width 21 height 32
click at [254, 222] on button "button" at bounding box center [257, 236] width 21 height 32
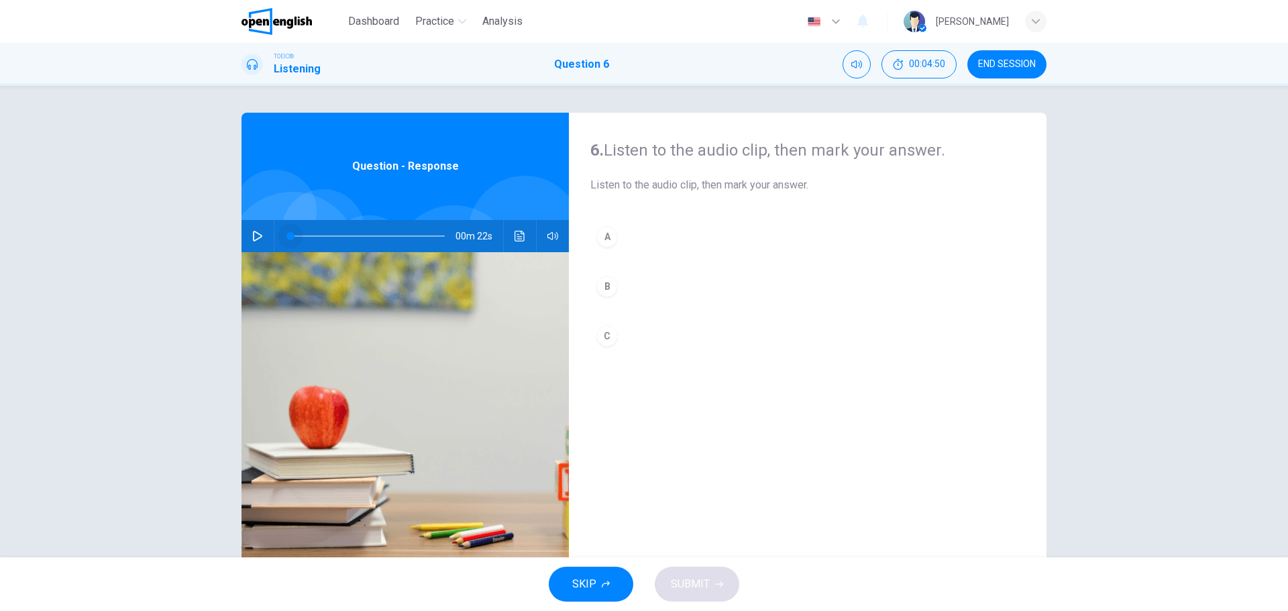
drag, startPoint x: 386, startPoint y: 241, endPoint x: 141, endPoint y: 221, distance: 246.3
click at [137, 223] on div "6. Listen to the audio clip, then [PERSON_NAME] your answer. Listen to the audi…" at bounding box center [644, 322] width 1288 height 472
click at [257, 243] on button "button" at bounding box center [257, 236] width 21 height 32
click at [252, 241] on button "button" at bounding box center [257, 236] width 21 height 32
drag, startPoint x: 314, startPoint y: 237, endPoint x: 243, endPoint y: 223, distance: 71.8
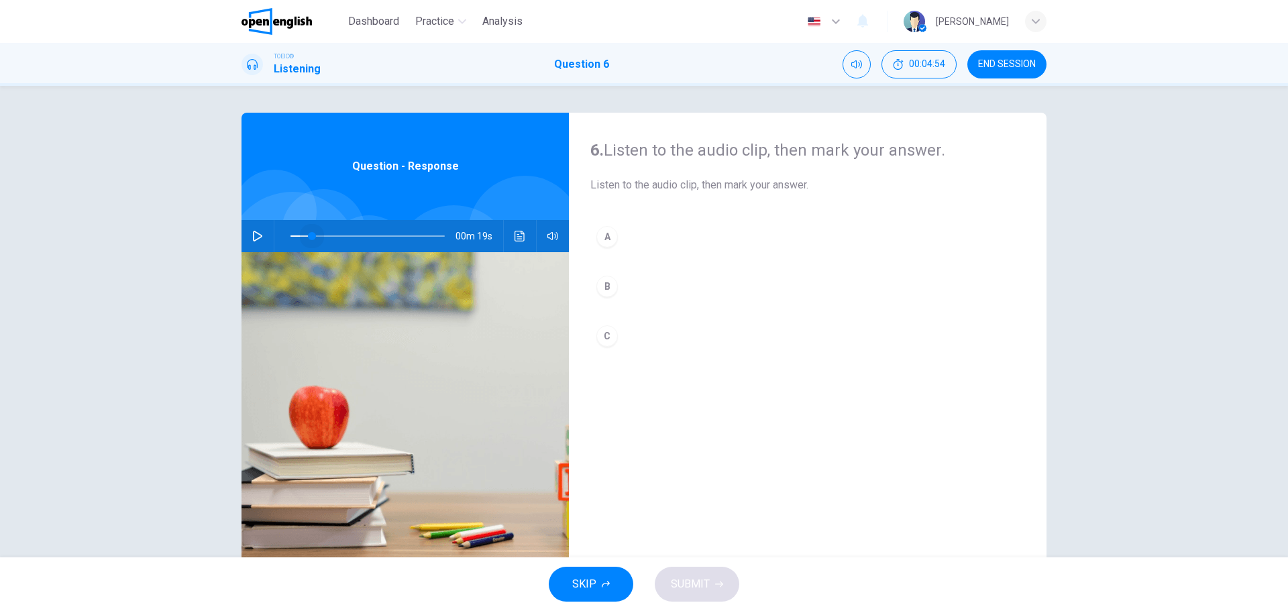
click at [243, 223] on div "00m 19s" at bounding box center [404, 236] width 327 height 32
click at [259, 220] on div "00m 22s" at bounding box center [404, 236] width 327 height 32
click at [252, 237] on icon "button" at bounding box center [257, 236] width 11 height 11
drag, startPoint x: 311, startPoint y: 241, endPoint x: 259, endPoint y: 226, distance: 53.7
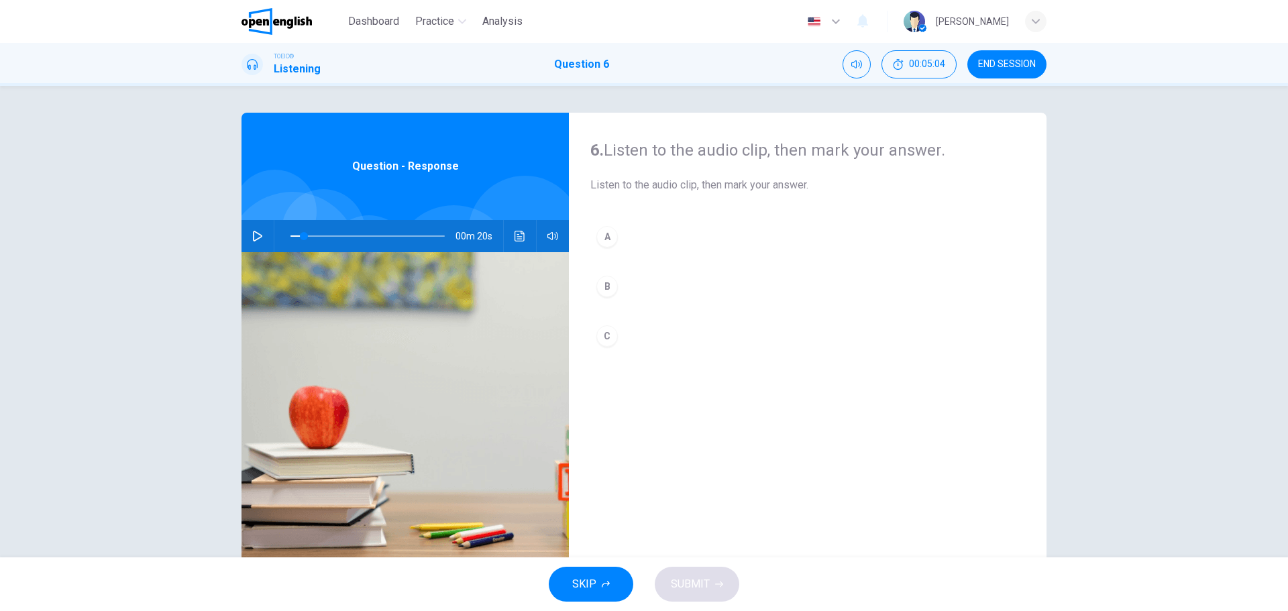
click at [260, 227] on div "00m 20s" at bounding box center [404, 236] width 327 height 32
click at [258, 230] on button "button" at bounding box center [257, 236] width 21 height 32
click at [255, 233] on icon "button" at bounding box center [257, 236] width 11 height 11
click at [256, 239] on icon "button" at bounding box center [257, 236] width 7 height 8
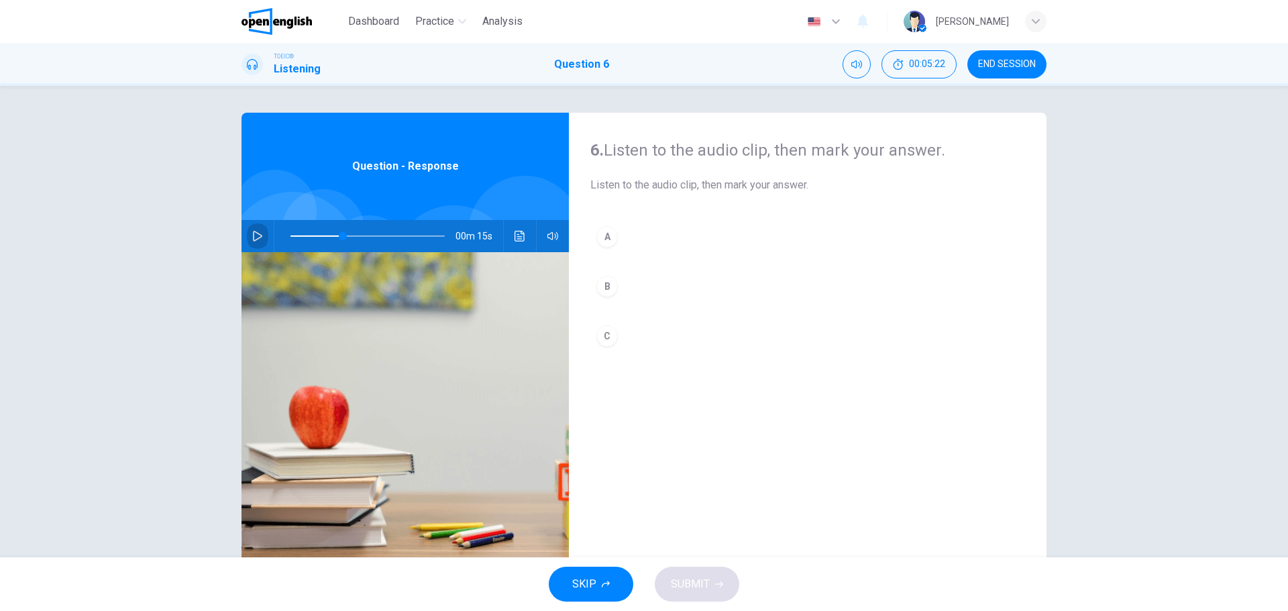
click at [260, 224] on button "button" at bounding box center [257, 236] width 21 height 32
click at [252, 235] on icon "button" at bounding box center [257, 236] width 11 height 11
click at [618, 241] on button "A" at bounding box center [807, 237] width 435 height 34
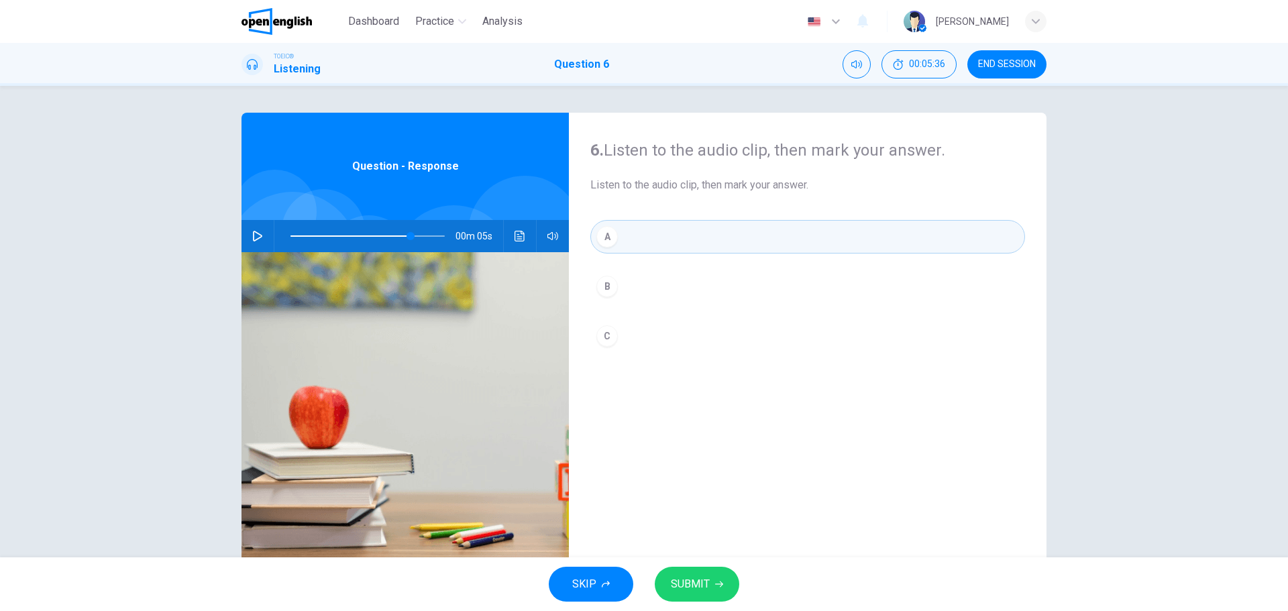
click at [517, 227] on button "Click to see the audio transcription" at bounding box center [519, 236] width 21 height 32
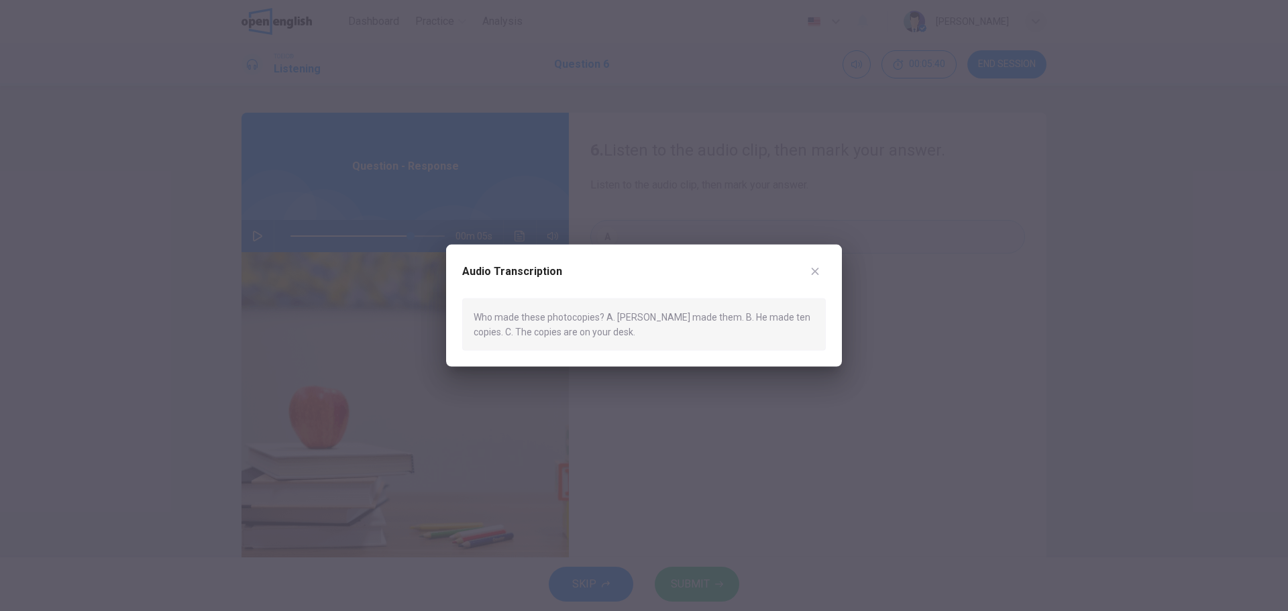
click at [818, 266] on icon "button" at bounding box center [815, 271] width 11 height 11
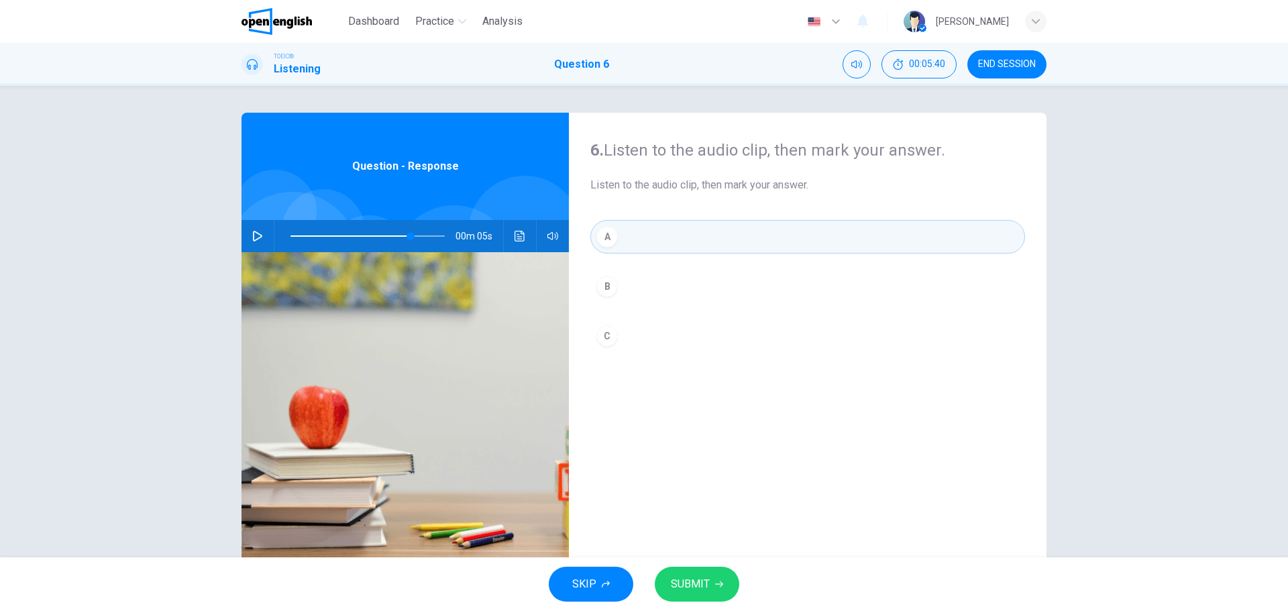
click at [688, 584] on span "SUBMIT" at bounding box center [690, 584] width 39 height 19
type input "**"
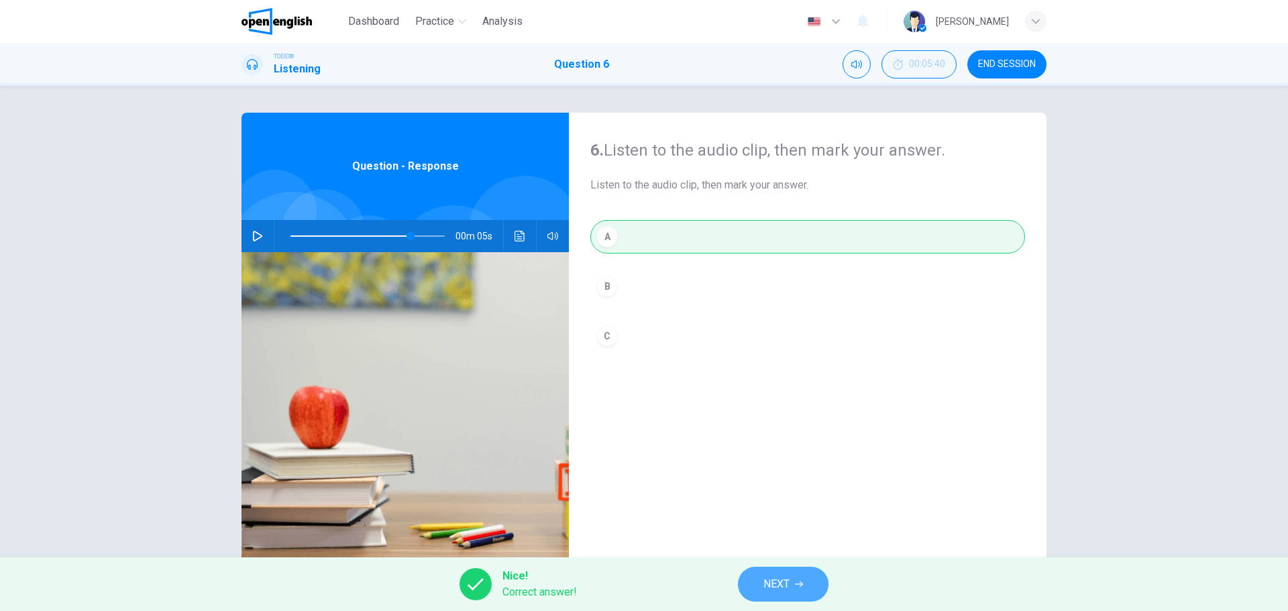
click at [756, 573] on button "NEXT" at bounding box center [783, 584] width 91 height 35
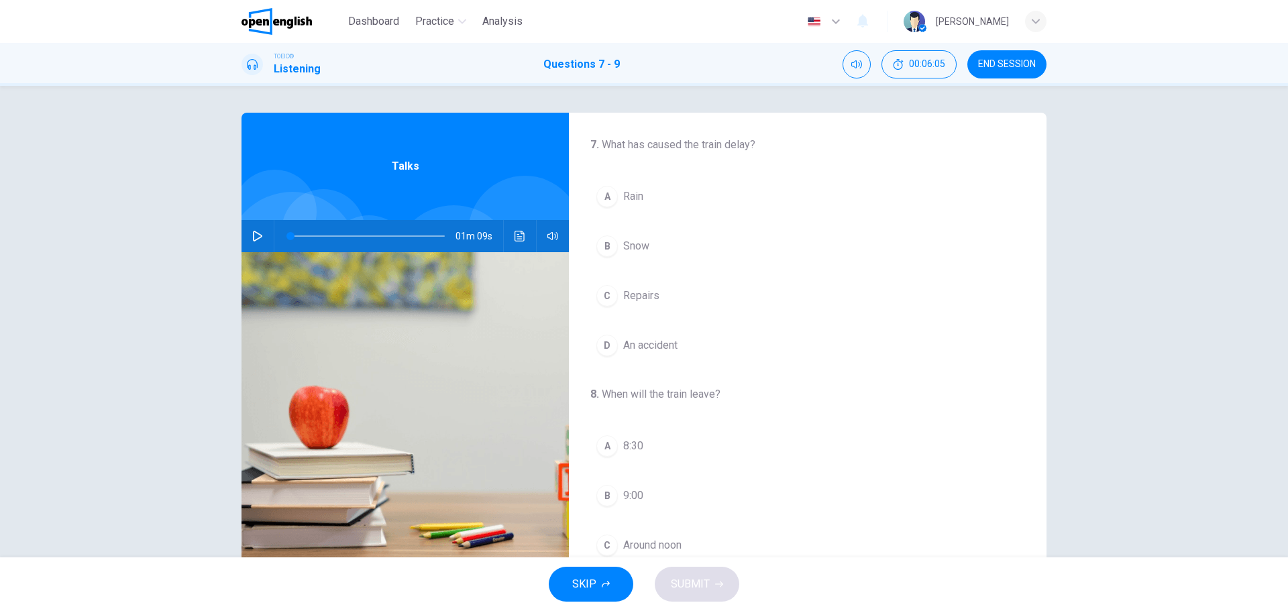
click at [370, 237] on span at bounding box center [367, 236] width 154 height 19
drag, startPoint x: 268, startPoint y: 236, endPoint x: 257, endPoint y: 234, distance: 11.6
click at [263, 235] on div "00m 32s" at bounding box center [404, 236] width 327 height 32
click at [256, 234] on icon "button" at bounding box center [257, 236] width 9 height 11
click at [400, 240] on span at bounding box center [367, 236] width 154 height 19
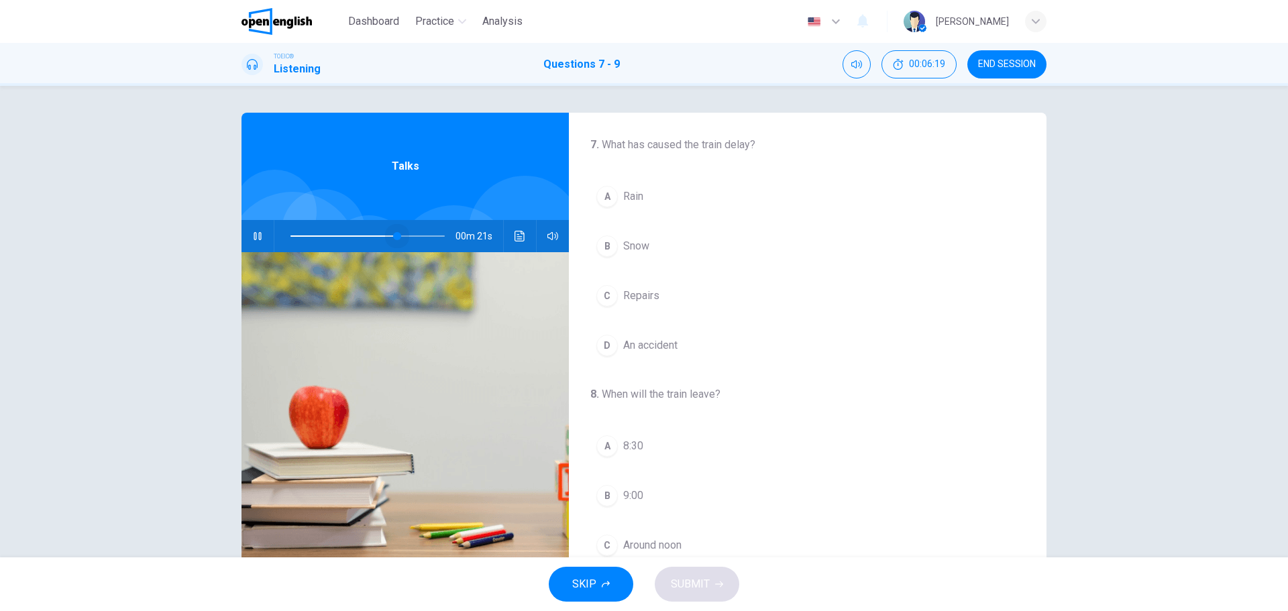
click at [394, 238] on span at bounding box center [367, 236] width 154 height 19
click at [423, 236] on span at bounding box center [367, 236] width 154 height 19
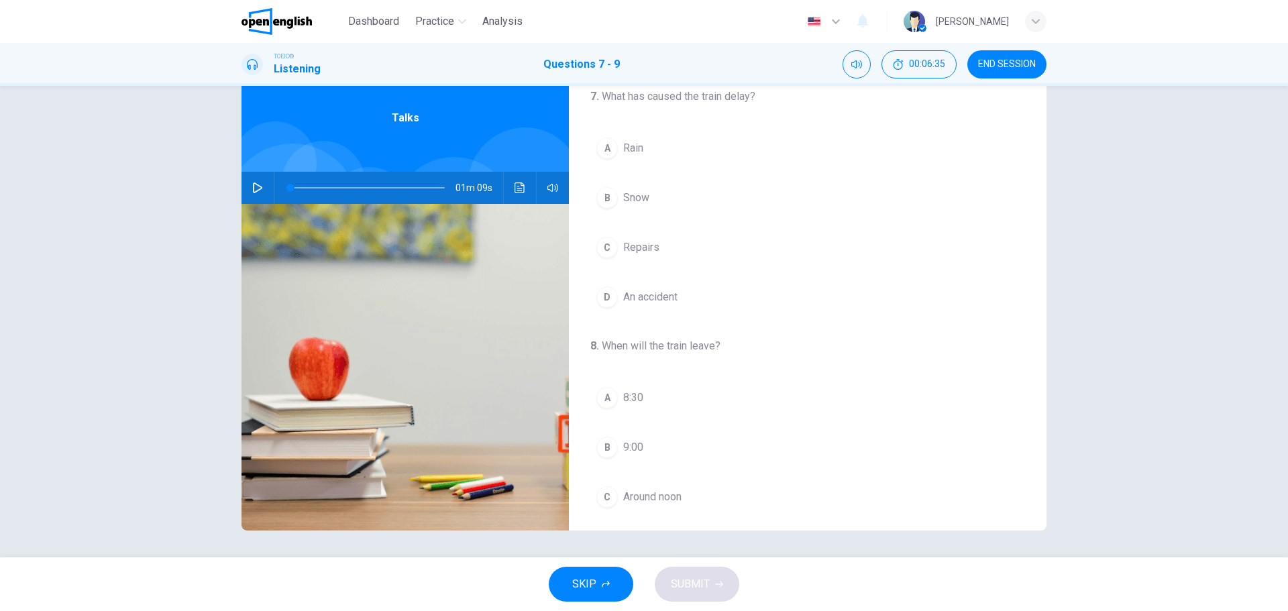
click at [531, 200] on div "01m 09s" at bounding box center [404, 188] width 327 height 32
click at [519, 190] on icon "Click to see the audio transcription" at bounding box center [519, 187] width 11 height 11
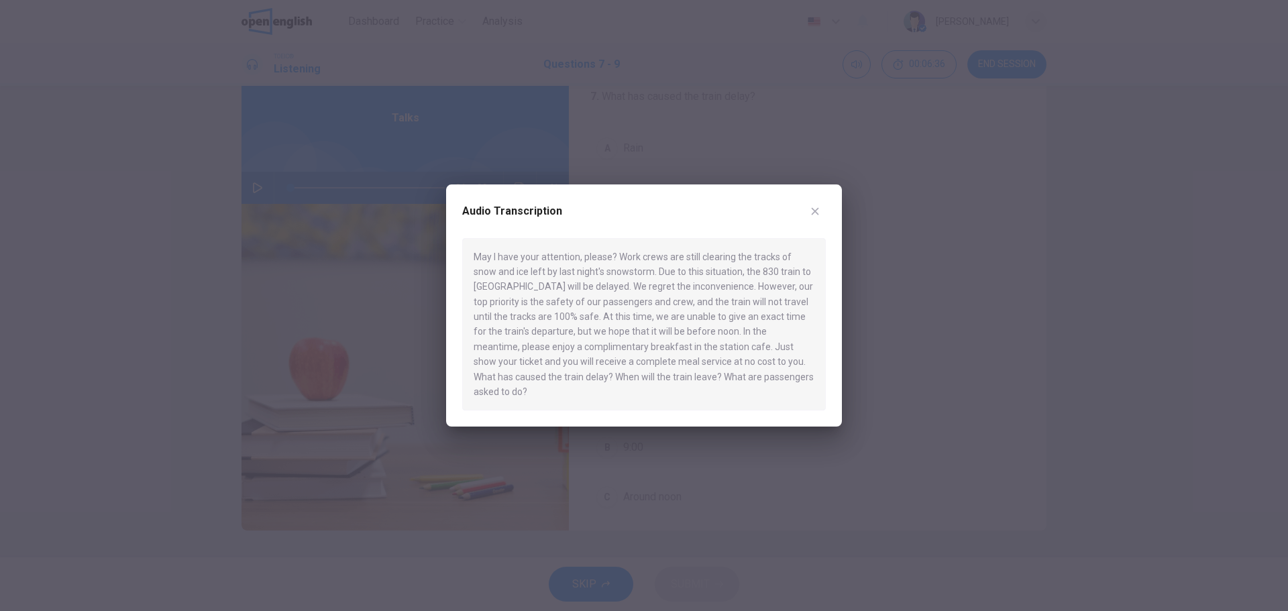
click at [819, 217] on icon "button" at bounding box center [815, 211] width 11 height 11
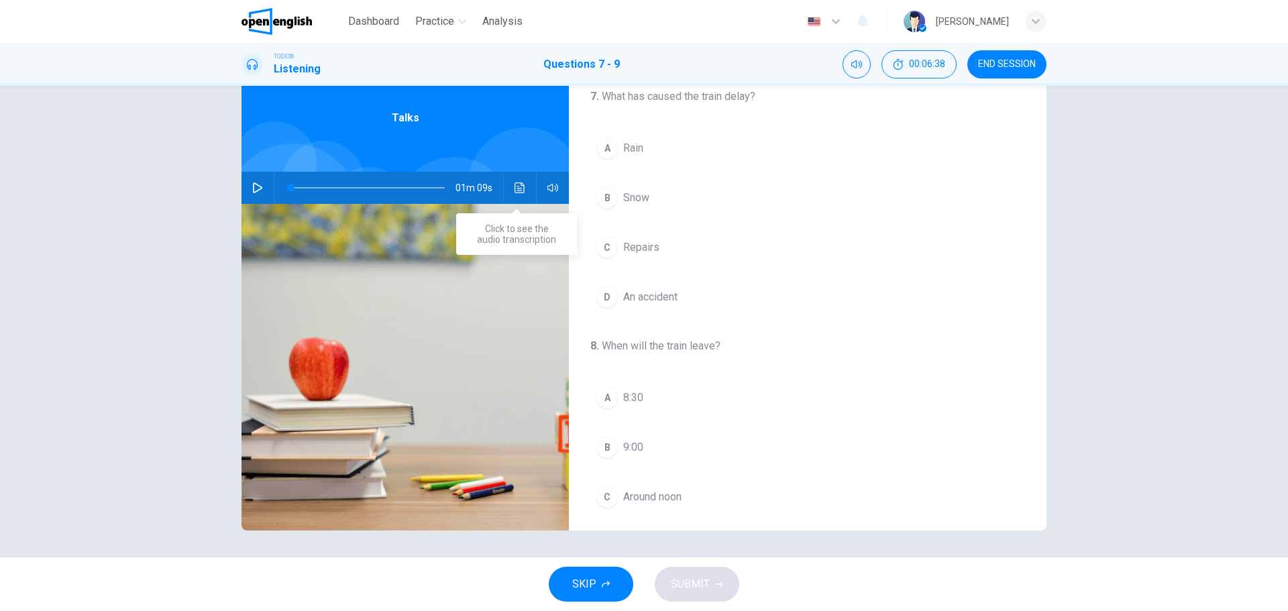
click at [509, 186] on button "Click to see the audio transcription" at bounding box center [519, 188] width 21 height 32
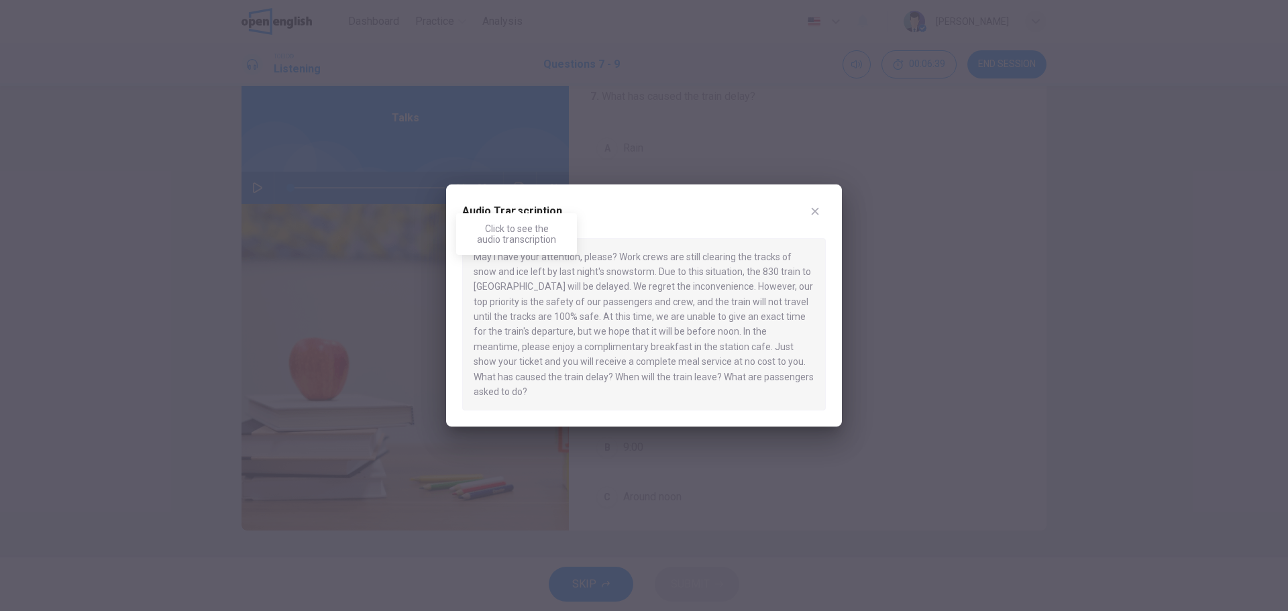
drag, startPoint x: 540, startPoint y: 276, endPoint x: 723, endPoint y: 368, distance: 204.9
click at [696, 354] on div "May I have your attention, please? Work crews are still clearing the tracks of …" at bounding box center [644, 324] width 364 height 173
drag, startPoint x: 725, startPoint y: 368, endPoint x: 719, endPoint y: 362, distance: 8.5
click at [726, 368] on div "May I have your attention, please? Work crews are still clearing the tracks of …" at bounding box center [644, 324] width 364 height 173
drag, startPoint x: 592, startPoint y: 261, endPoint x: 586, endPoint y: 258, distance: 6.9
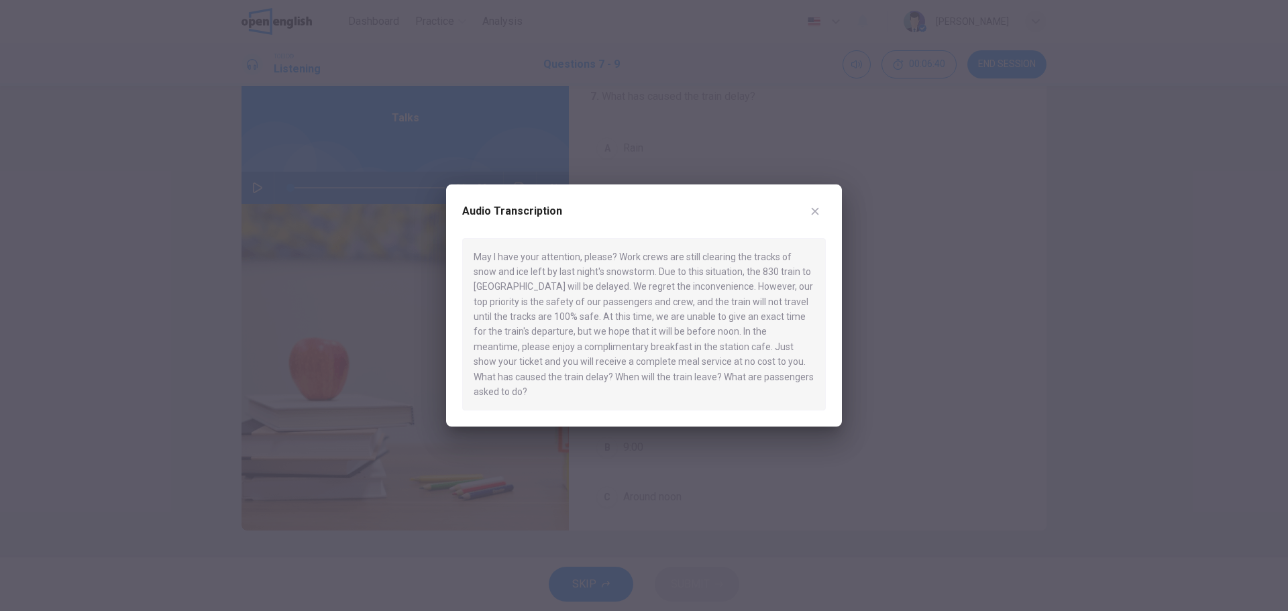
click at [586, 258] on div "May I have your attention, please? Work crews are still clearing the tracks of …" at bounding box center [644, 324] width 364 height 173
drag, startPoint x: 669, startPoint y: 304, endPoint x: 706, endPoint y: 348, distance: 57.6
click at [689, 327] on div "May I have your attention, please? Work crews are still clearing the tracks of …" at bounding box center [644, 324] width 364 height 173
click at [823, 218] on button "button" at bounding box center [814, 211] width 21 height 21
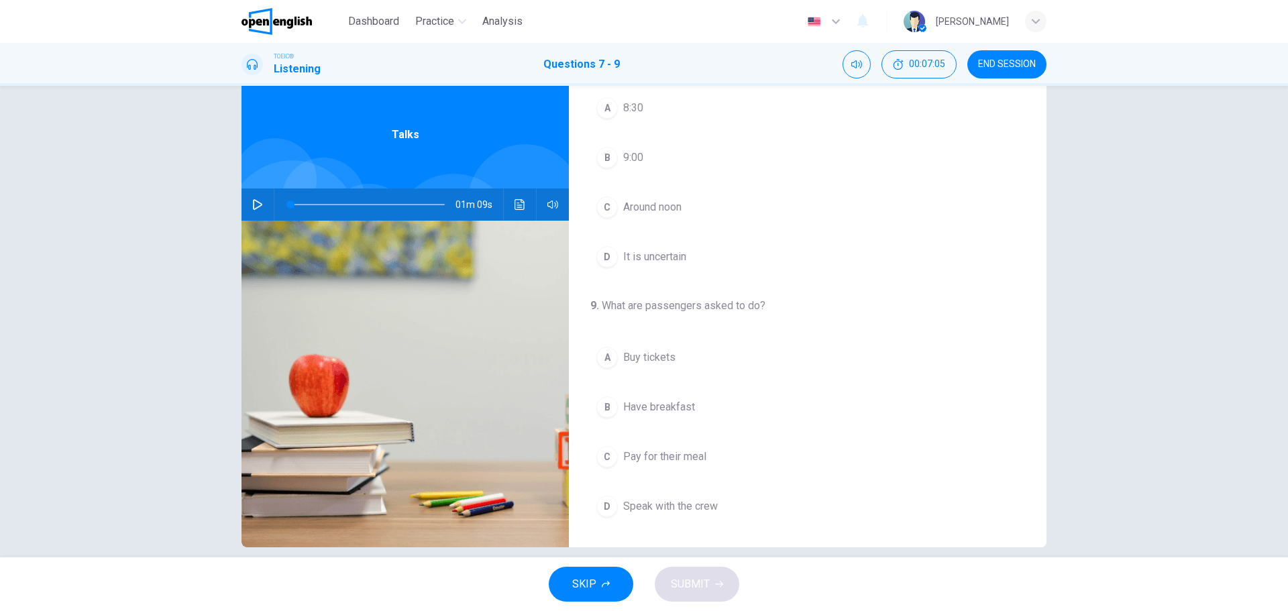
scroll to position [48, 0]
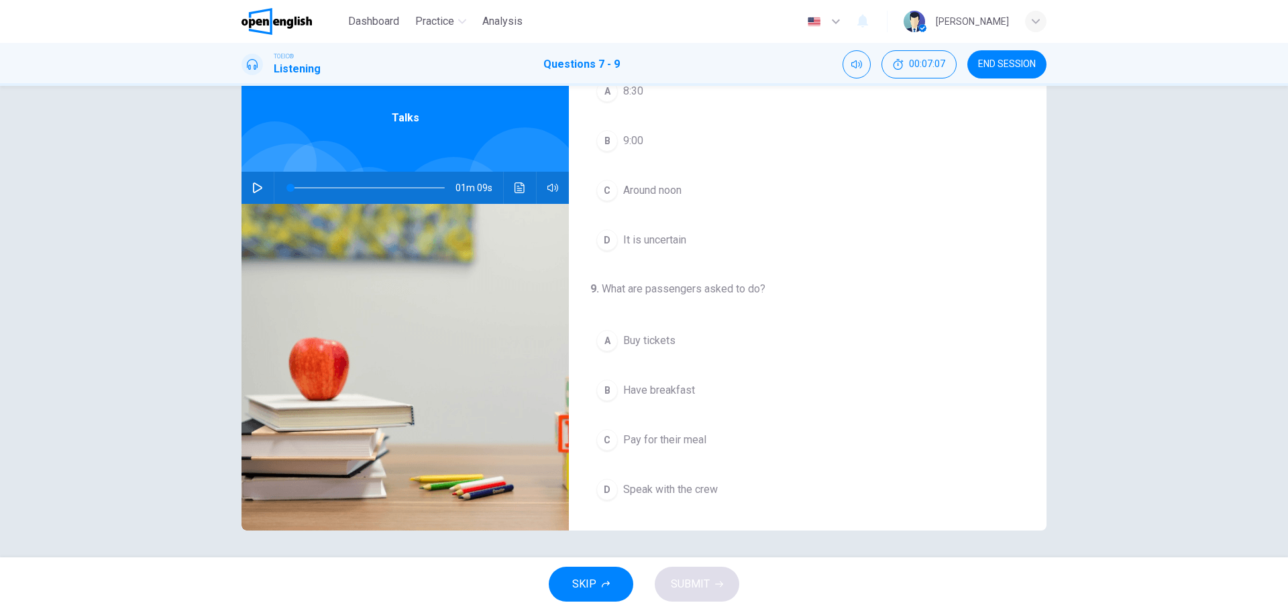
click at [252, 180] on button "button" at bounding box center [257, 188] width 21 height 32
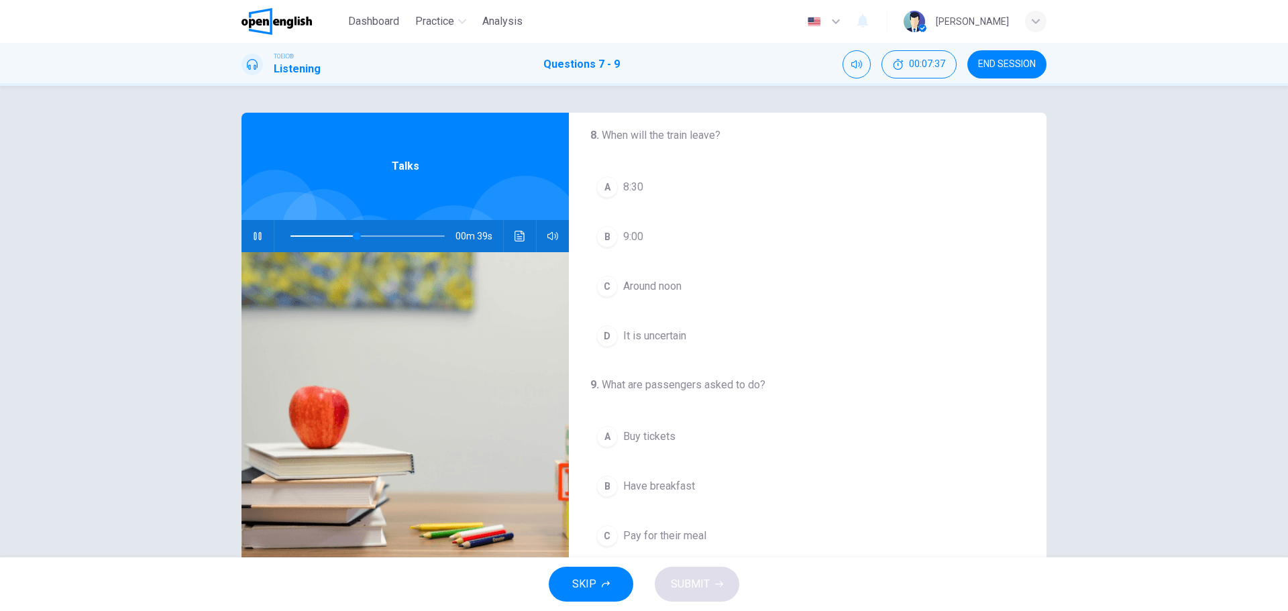
scroll to position [268, 0]
click at [651, 286] on button "C Around noon" at bounding box center [807, 277] width 435 height 34
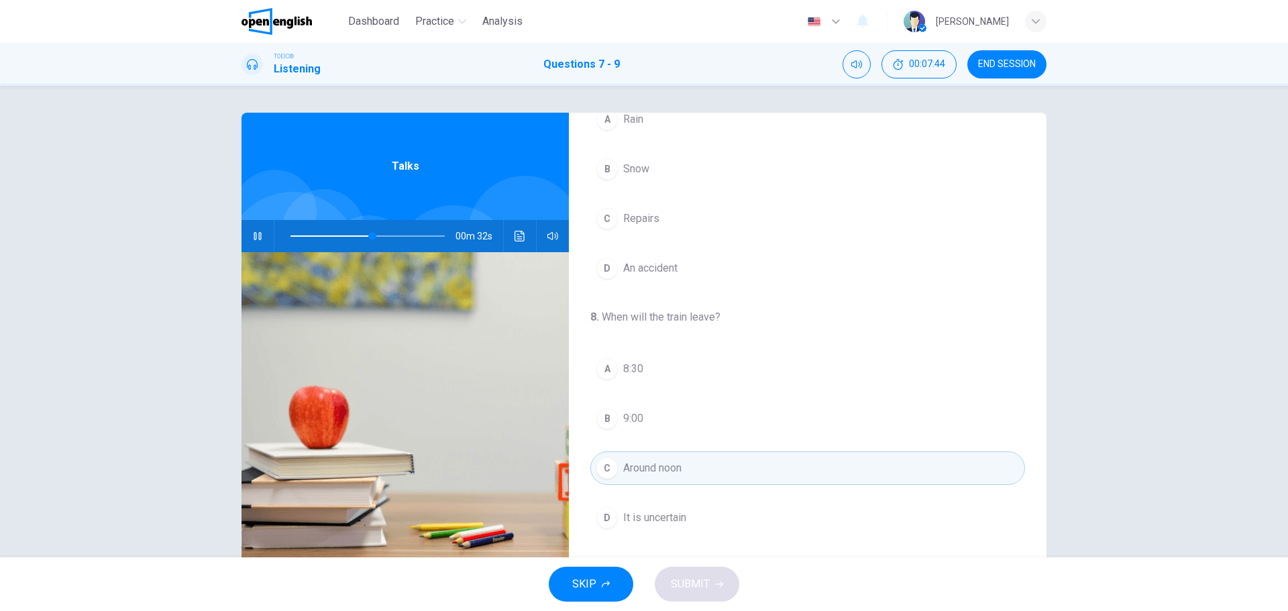
scroll to position [0, 0]
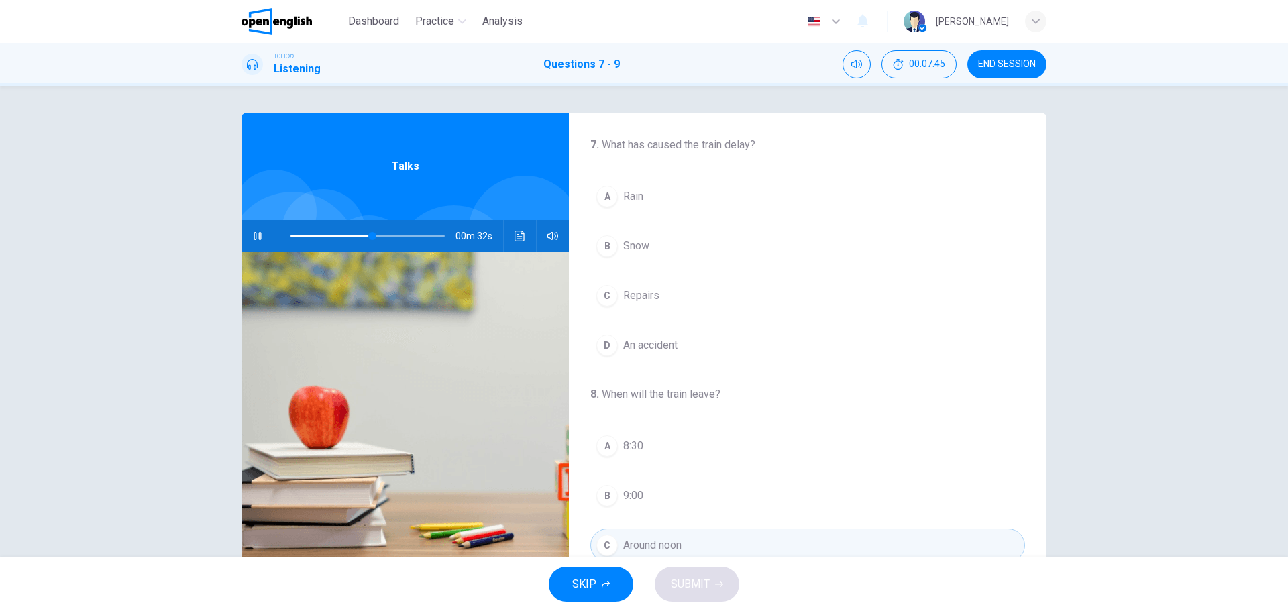
click at [659, 249] on button "B Snow" at bounding box center [807, 246] width 435 height 34
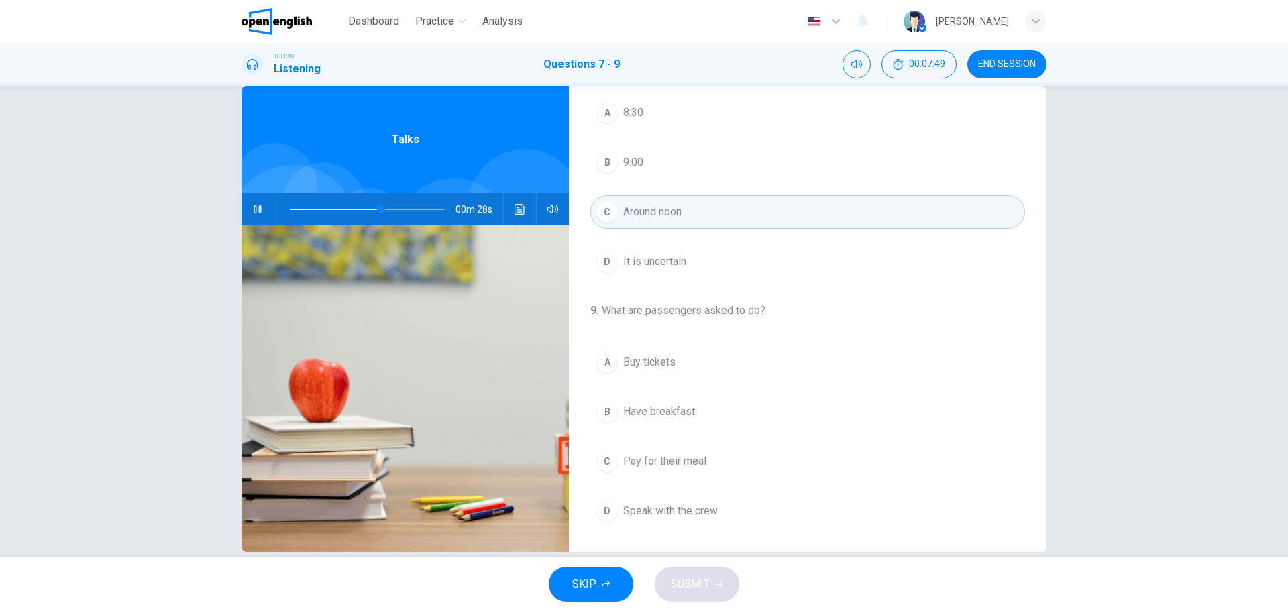
scroll to position [48, 0]
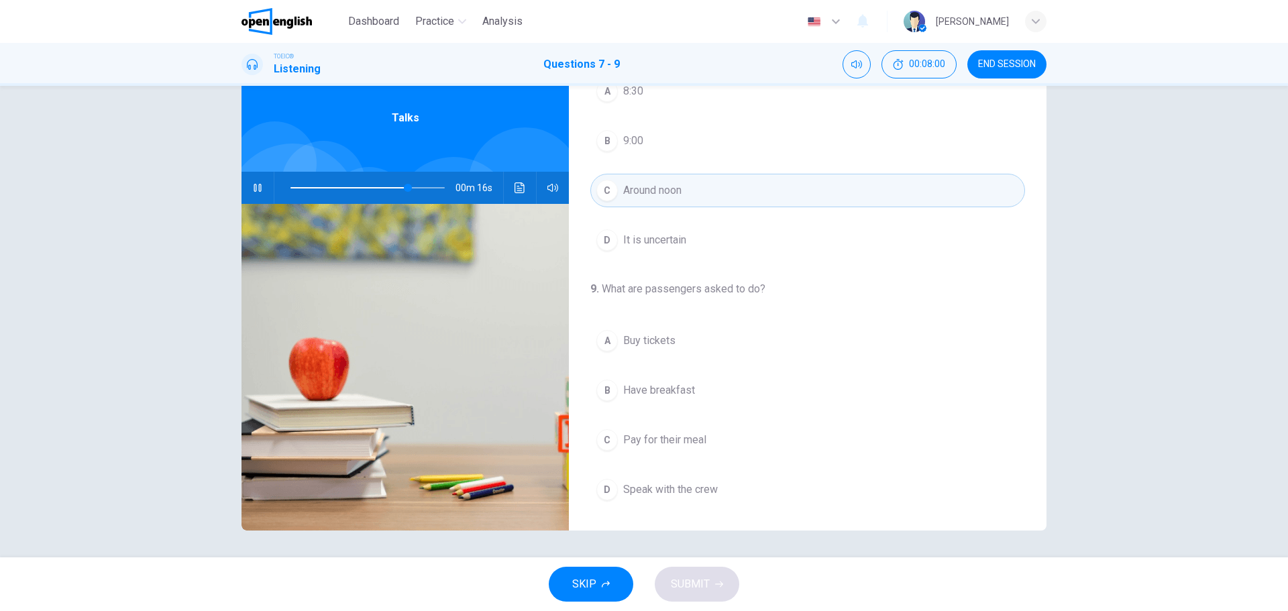
click at [259, 178] on button "button" at bounding box center [257, 188] width 21 height 32
drag, startPoint x: 650, startPoint y: 284, endPoint x: 742, endPoint y: 287, distance: 92.6
click at [742, 287] on h4 "9 . What are passengers asked to do?" at bounding box center [807, 289] width 435 height 16
click at [313, 192] on span at bounding box center [367, 187] width 154 height 19
click at [256, 182] on button "button" at bounding box center [257, 188] width 21 height 32
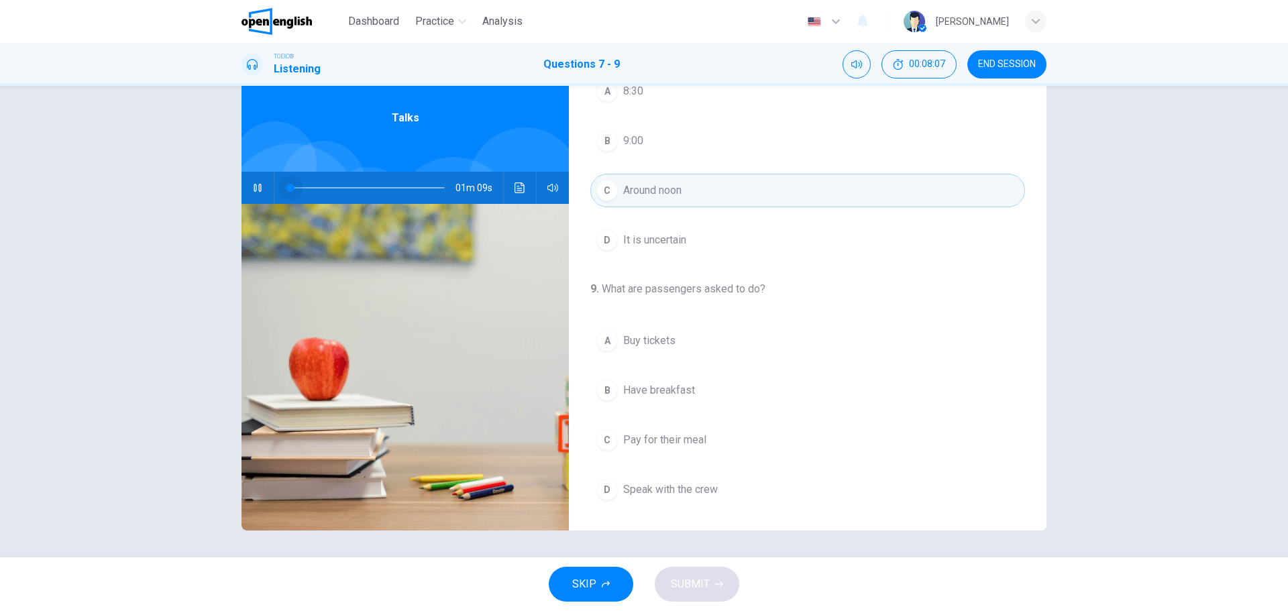
drag, startPoint x: 301, startPoint y: 192, endPoint x: 268, endPoint y: 196, distance: 33.0
click at [286, 192] on span at bounding box center [290, 188] width 8 height 8
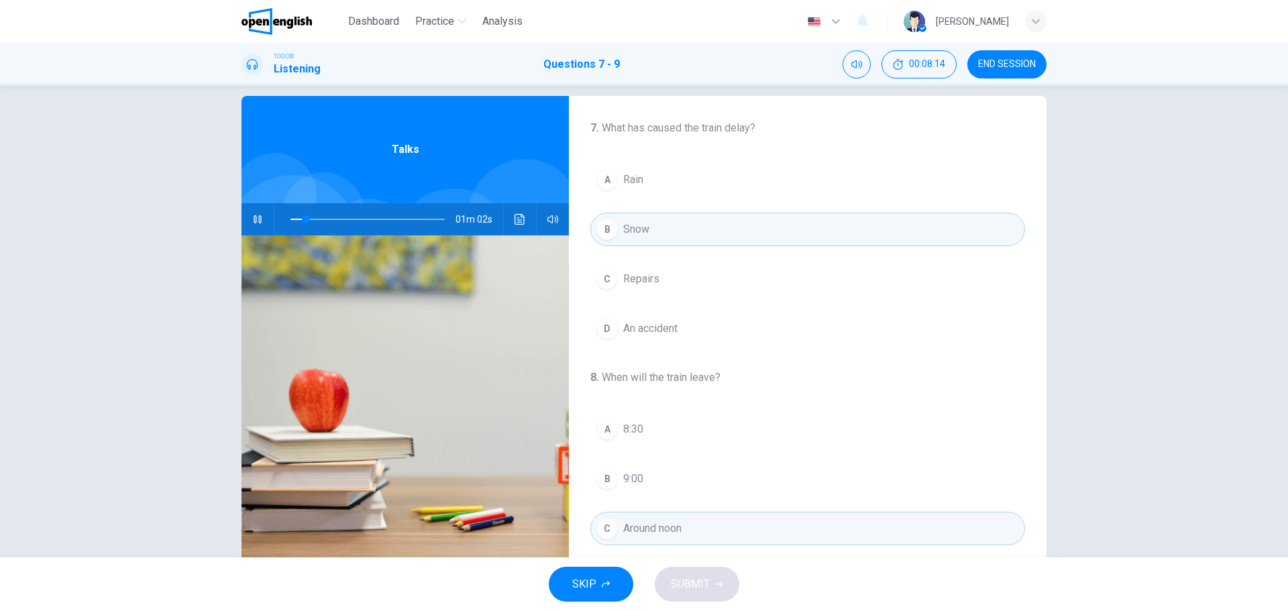
scroll to position [0, 0]
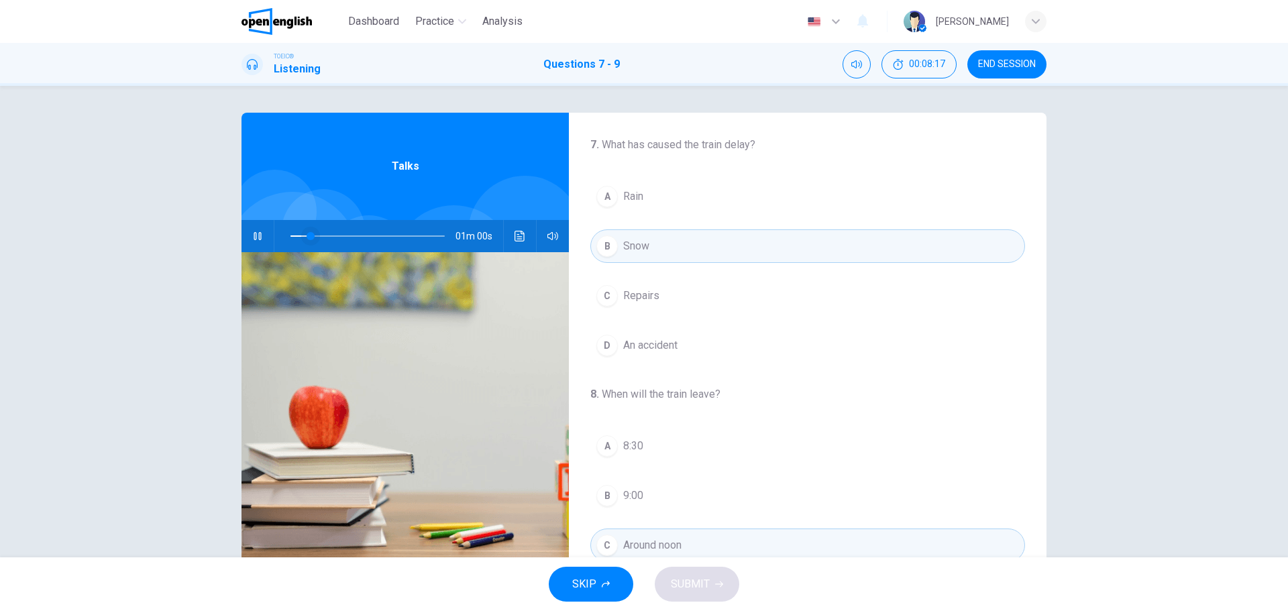
click at [307, 234] on span at bounding box center [311, 236] width 8 height 8
click at [509, 241] on button "Click to see the audio transcription" at bounding box center [519, 236] width 21 height 32
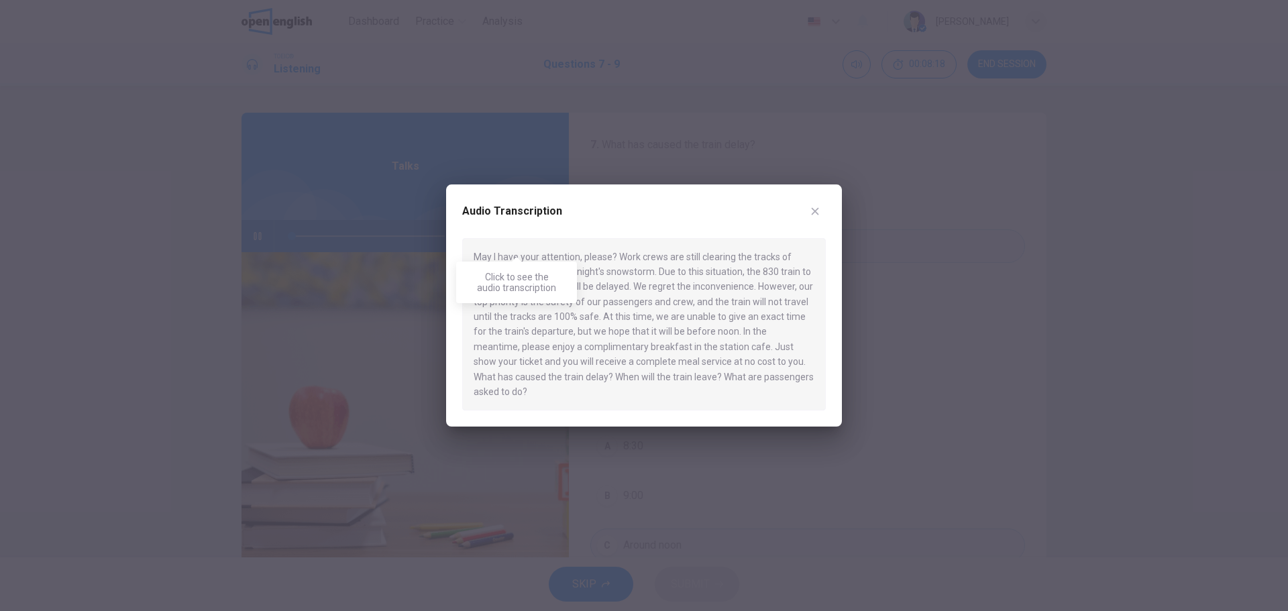
click at [619, 330] on div "May I have your attention, please? Work crews are still clearing the tracks of …" at bounding box center [644, 324] width 364 height 173
click at [820, 211] on button "button" at bounding box center [814, 211] width 21 height 21
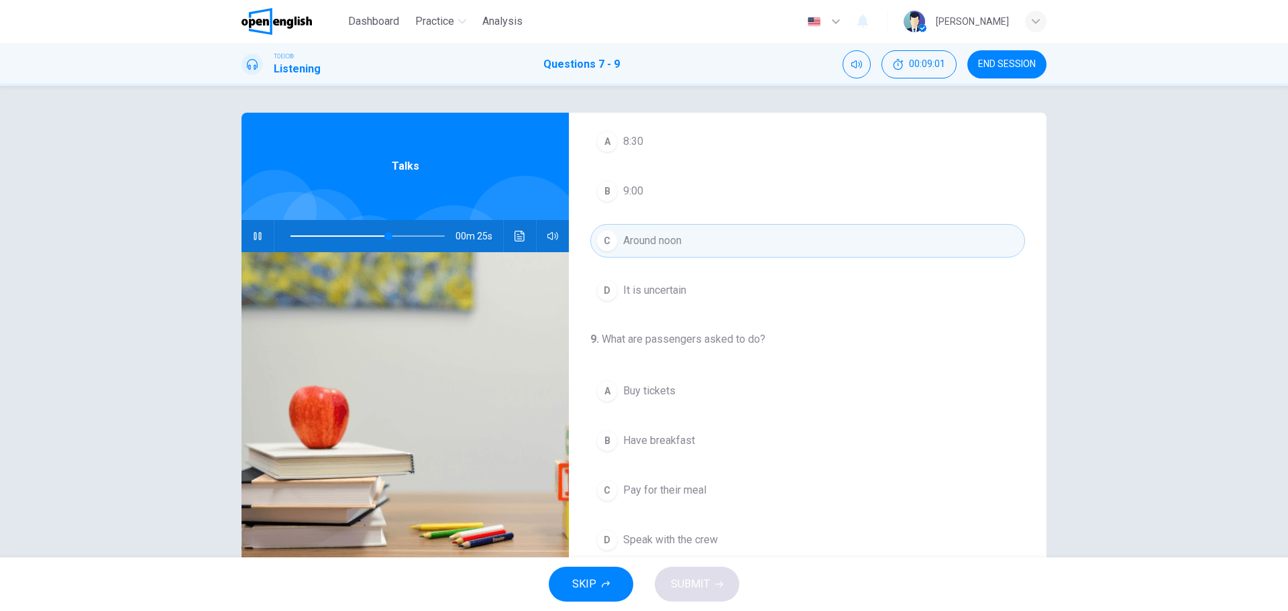
scroll to position [307, 0]
click at [936, 365] on div "9 . What are passengers asked to do? A Buy tickets B Have breakfast C Pay for t…" at bounding box center [808, 441] width 478 height 225
click at [691, 341] on h4 "9 . What are passengers asked to do?" at bounding box center [807, 337] width 435 height 16
click at [656, 531] on span "Speak with the crew" at bounding box center [670, 538] width 95 height 16
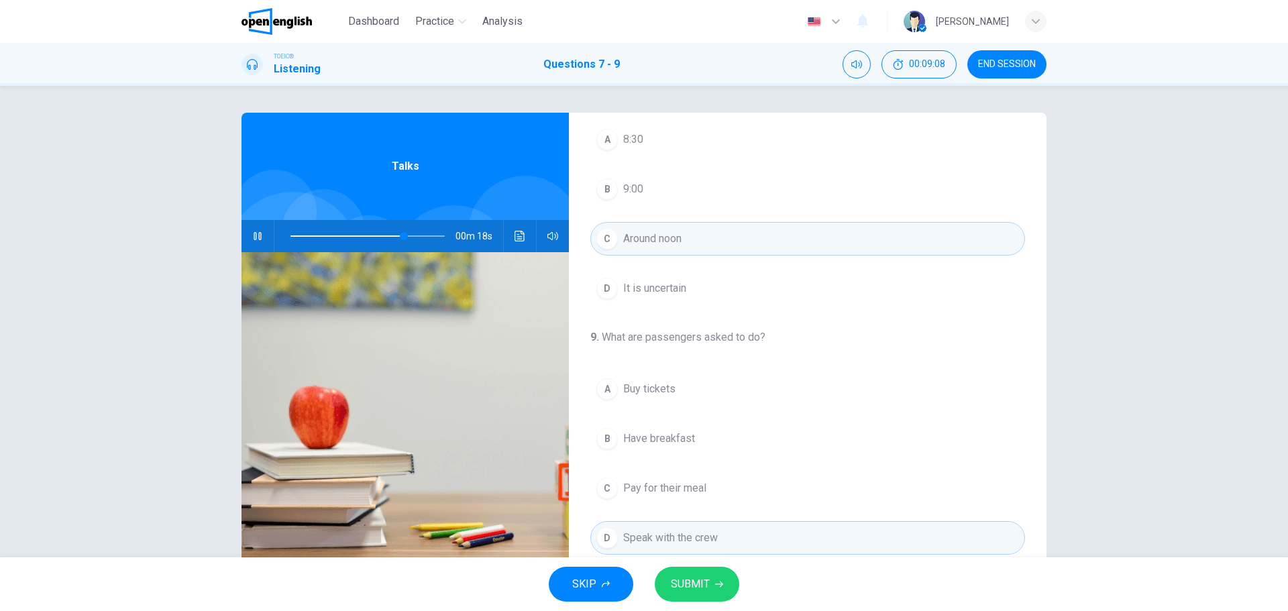
click at [712, 586] on button "SUBMIT" at bounding box center [697, 584] width 85 height 35
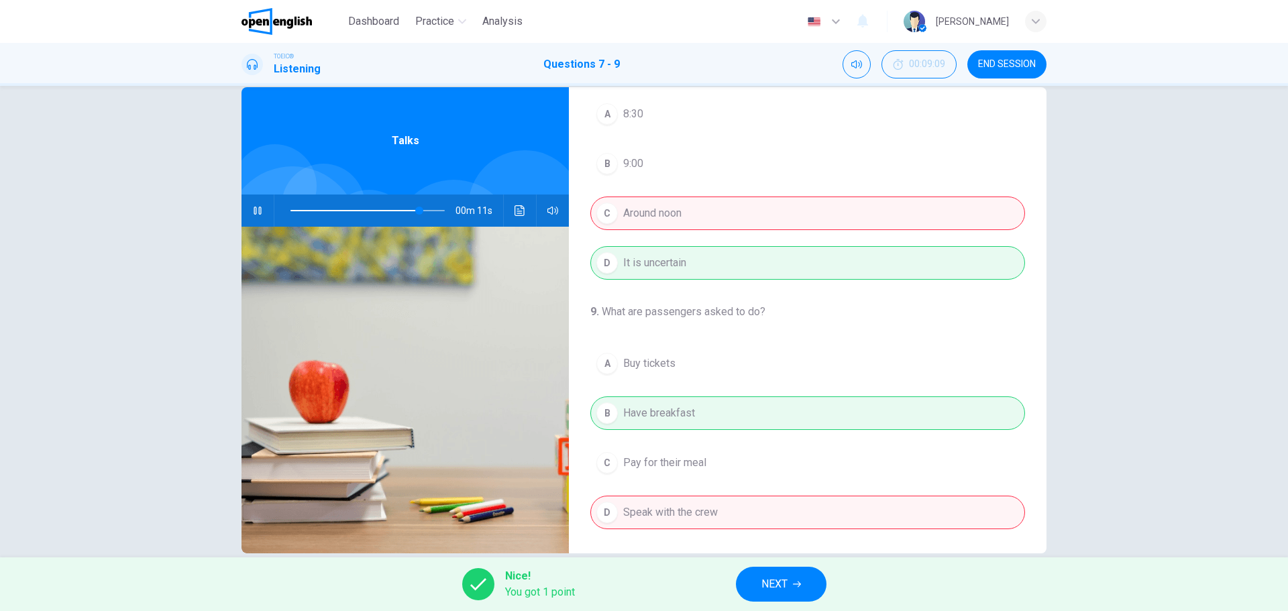
scroll to position [48, 0]
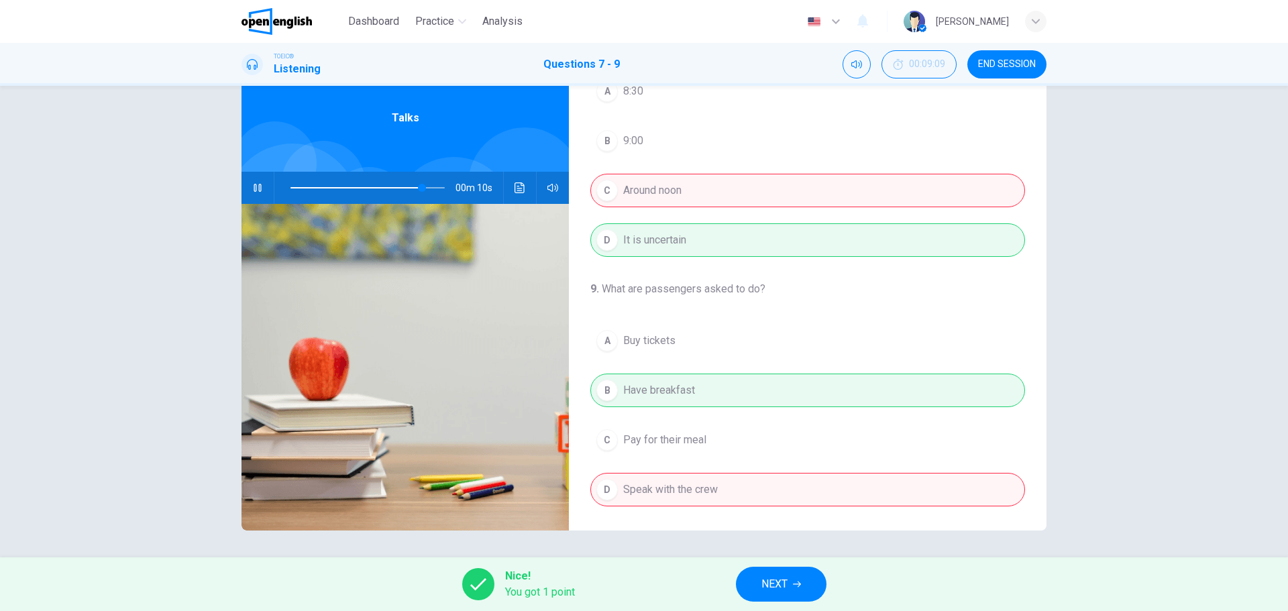
click at [251, 195] on button "button" at bounding box center [257, 188] width 21 height 32
type input "**"
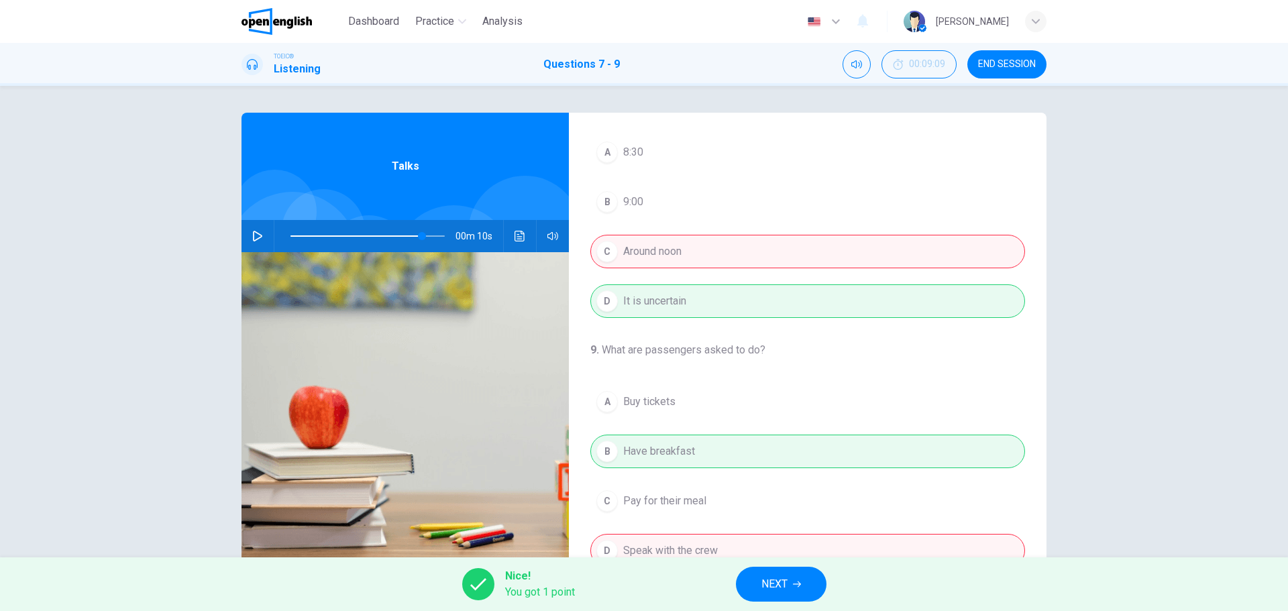
scroll to position [307, 0]
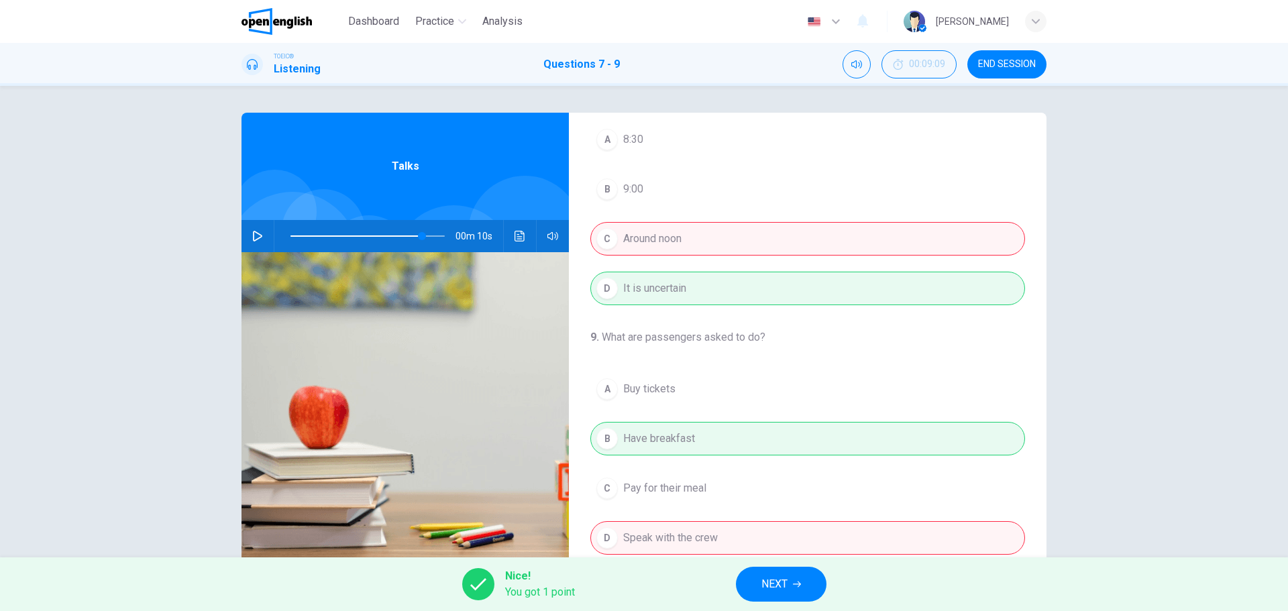
click at [795, 590] on button "NEXT" at bounding box center [781, 584] width 91 height 35
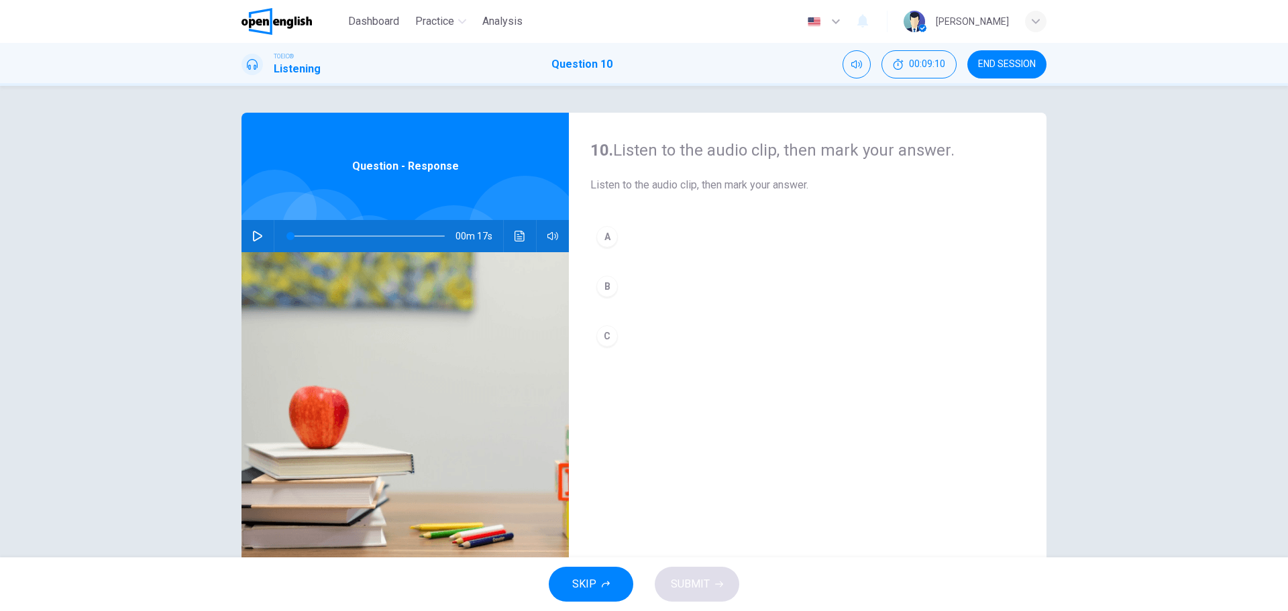
click at [255, 239] on icon "button" at bounding box center [257, 236] width 11 height 11
drag, startPoint x: 300, startPoint y: 237, endPoint x: 278, endPoint y: 243, distance: 23.1
click at [313, 240] on span at bounding box center [317, 236] width 8 height 8
click at [506, 233] on div "00m 13s" at bounding box center [404, 236] width 327 height 32
click at [529, 245] on div "00m 13s" at bounding box center [404, 236] width 327 height 32
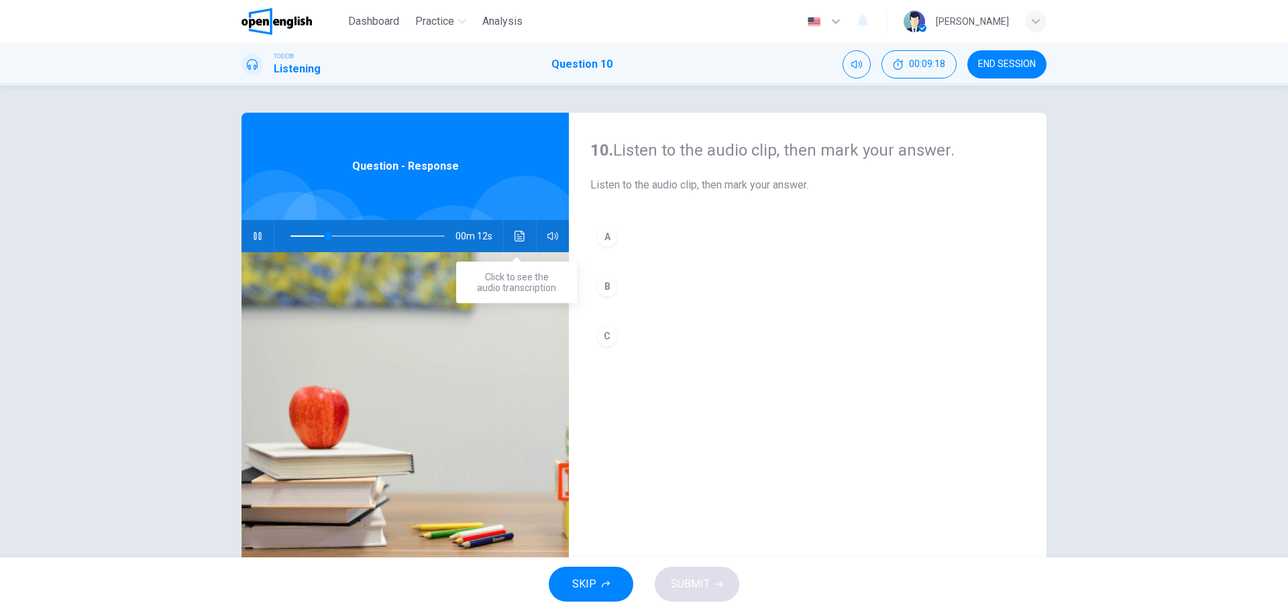
click at [518, 236] on icon "Click to see the audio transcription" at bounding box center [519, 236] width 11 height 11
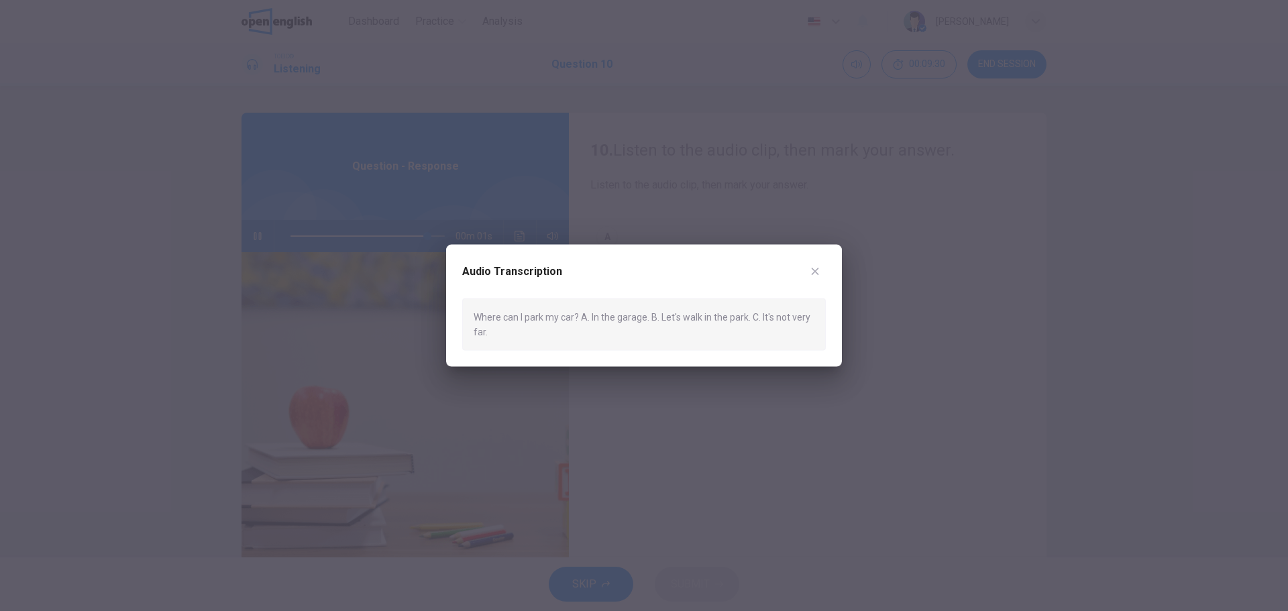
click at [802, 316] on div "Where can I park my car? A. In the garage. B. Let's walk in the park. C. It's n…" at bounding box center [644, 324] width 364 height 53
click at [813, 275] on icon "button" at bounding box center [815, 271] width 11 height 11
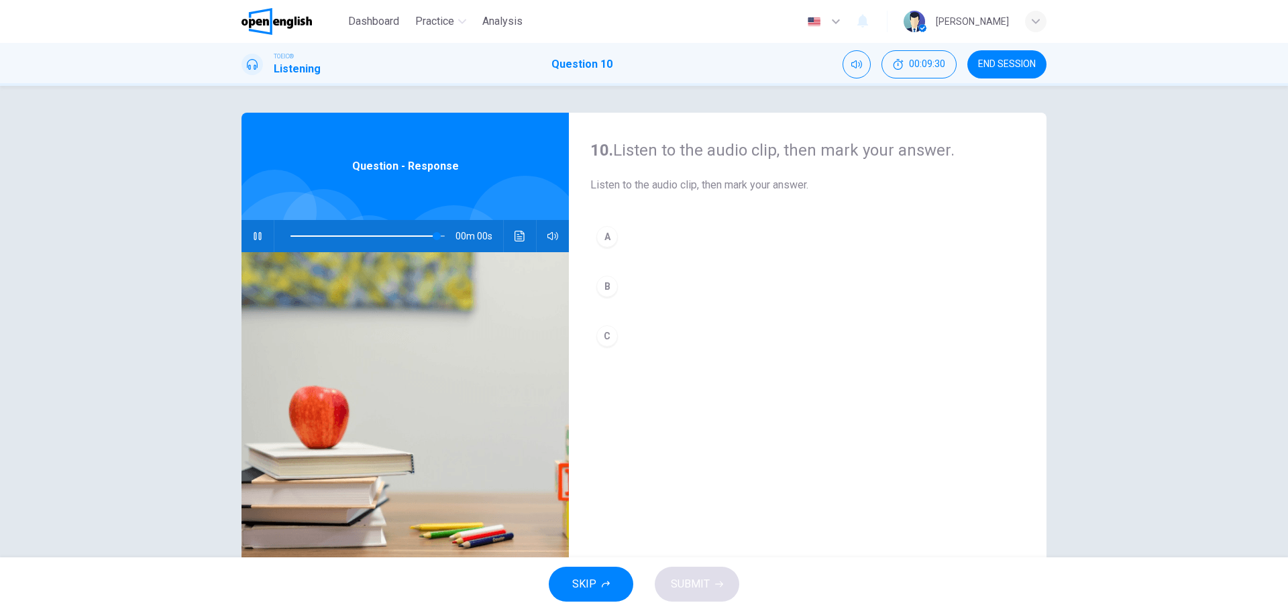
click at [650, 250] on button "A" at bounding box center [807, 237] width 435 height 34
type input "*"
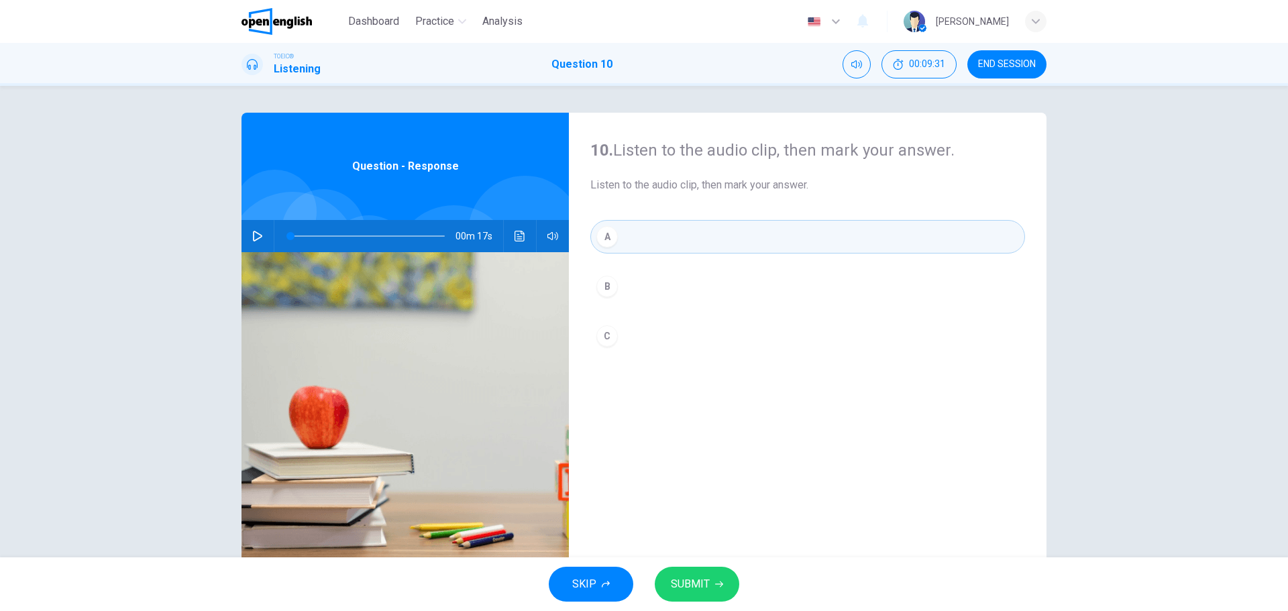
click at [710, 604] on div "SKIP SUBMIT" at bounding box center [644, 584] width 1288 height 54
click at [711, 591] on button "SUBMIT" at bounding box center [697, 584] width 85 height 35
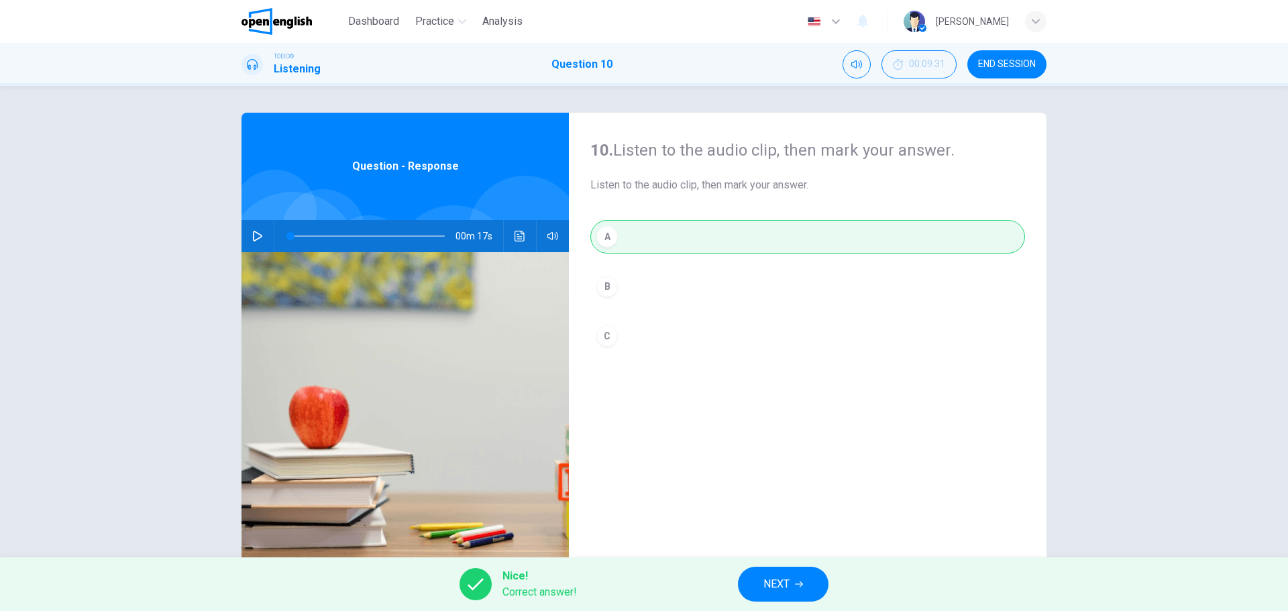
click at [814, 583] on button "NEXT" at bounding box center [783, 584] width 91 height 35
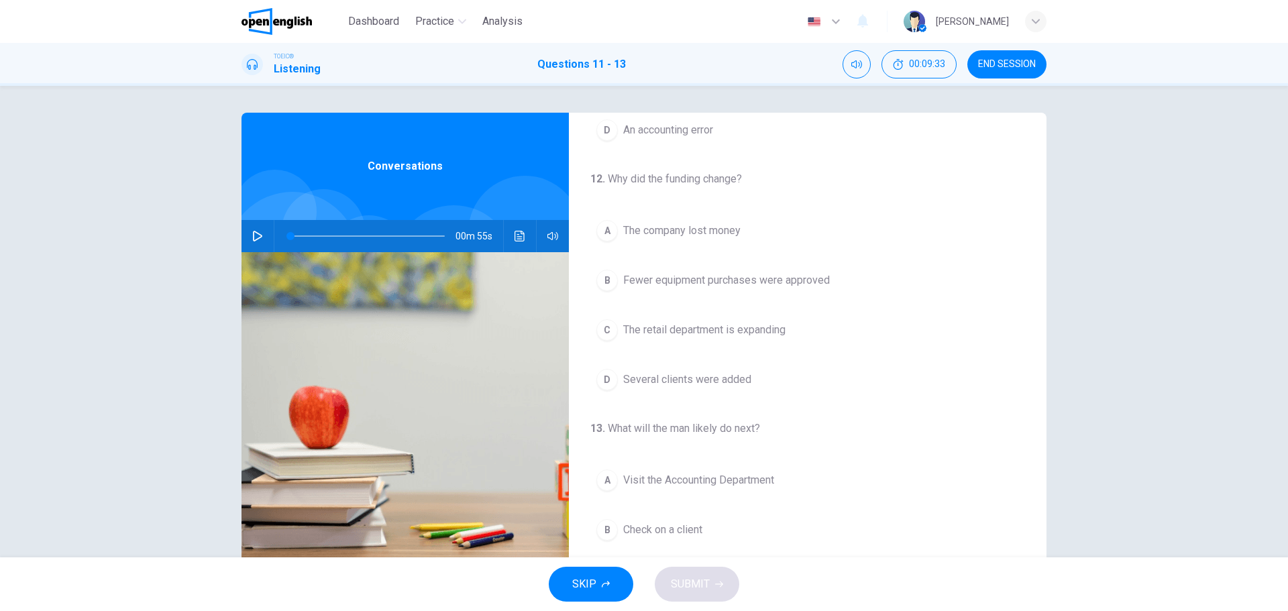
scroll to position [0, 0]
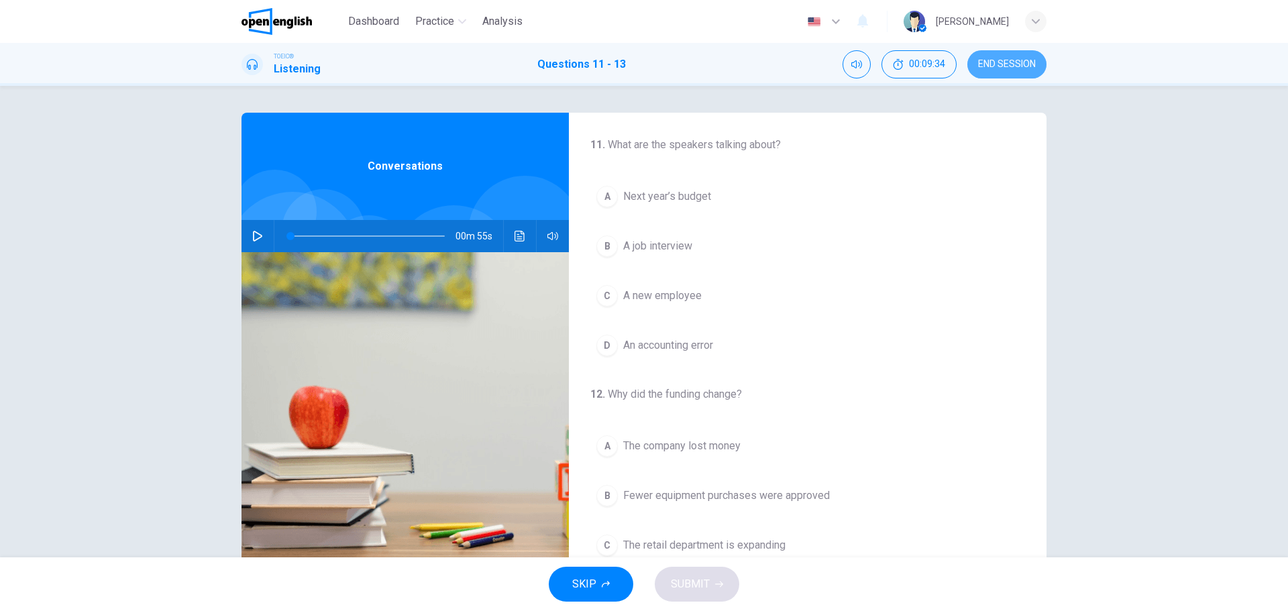
click at [1007, 66] on span "END SESSION" at bounding box center [1007, 64] width 58 height 11
